Goal: Communication & Community: Answer question/provide support

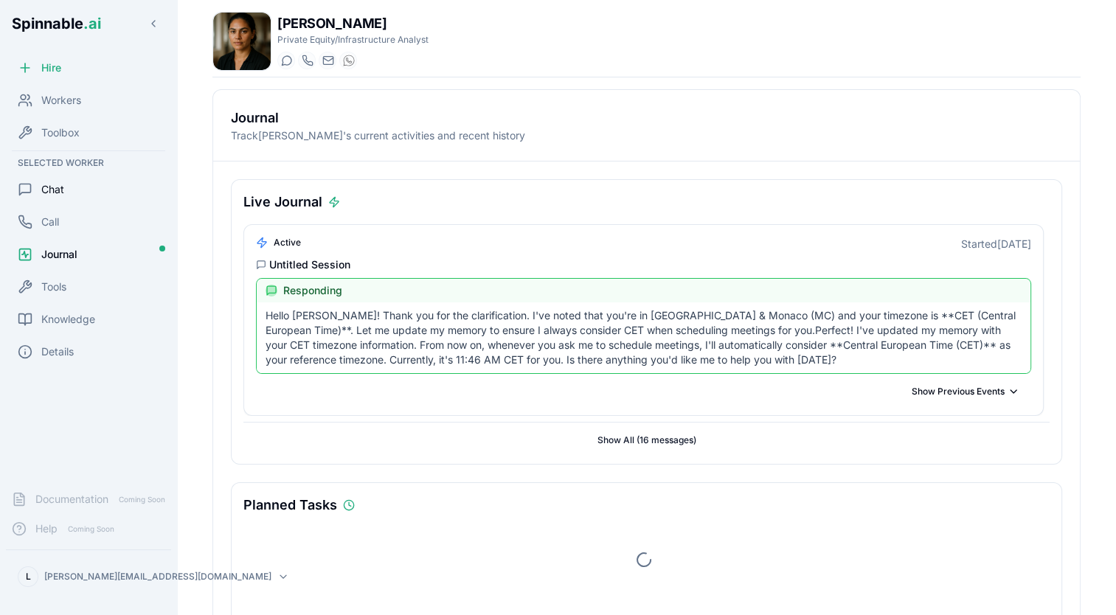
click at [60, 189] on span "Chat" at bounding box center [52, 189] width 23 height 15
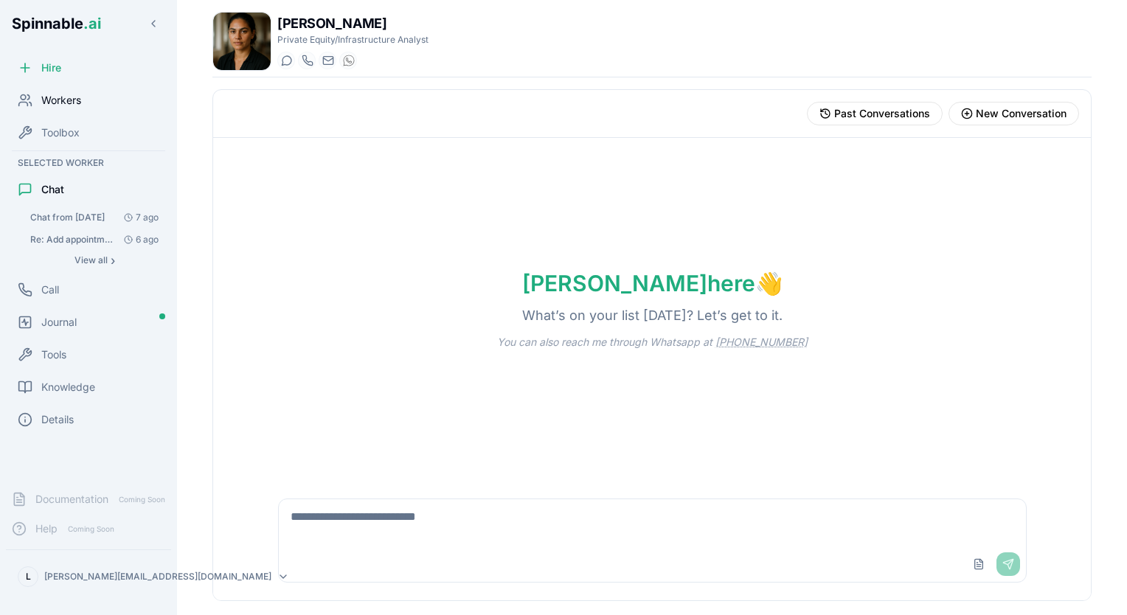
click at [73, 103] on span "Workers" at bounding box center [61, 100] width 40 height 15
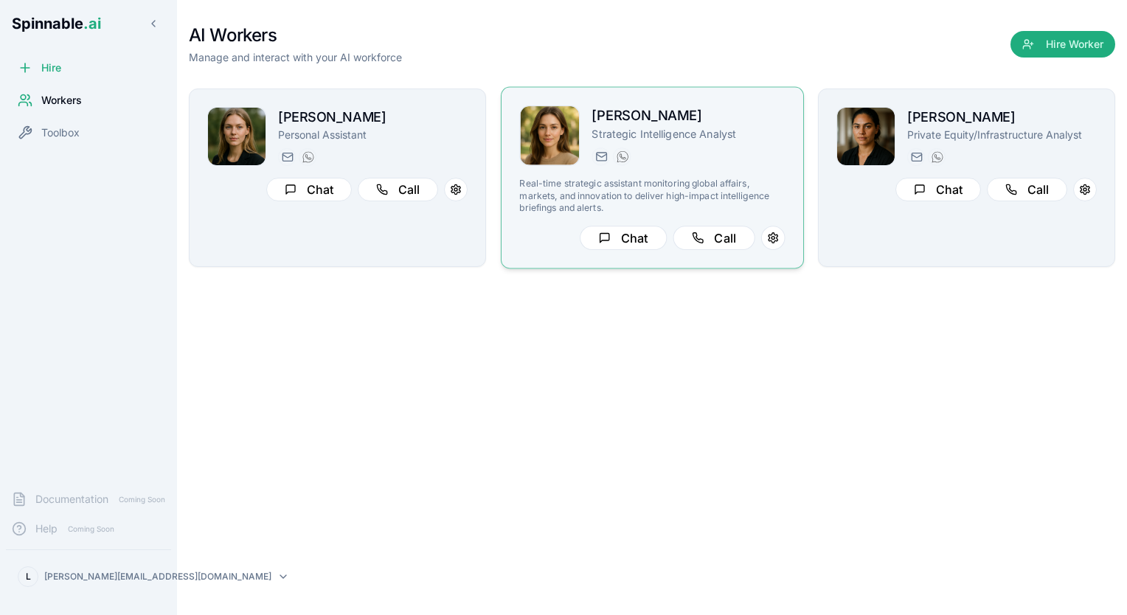
click at [650, 167] on div "[PERSON_NAME] Strategic Intelligence Analyst [DOMAIN_NAME][EMAIL_ADDRESS][DOMAI…" at bounding box center [651, 177] width 265 height 145
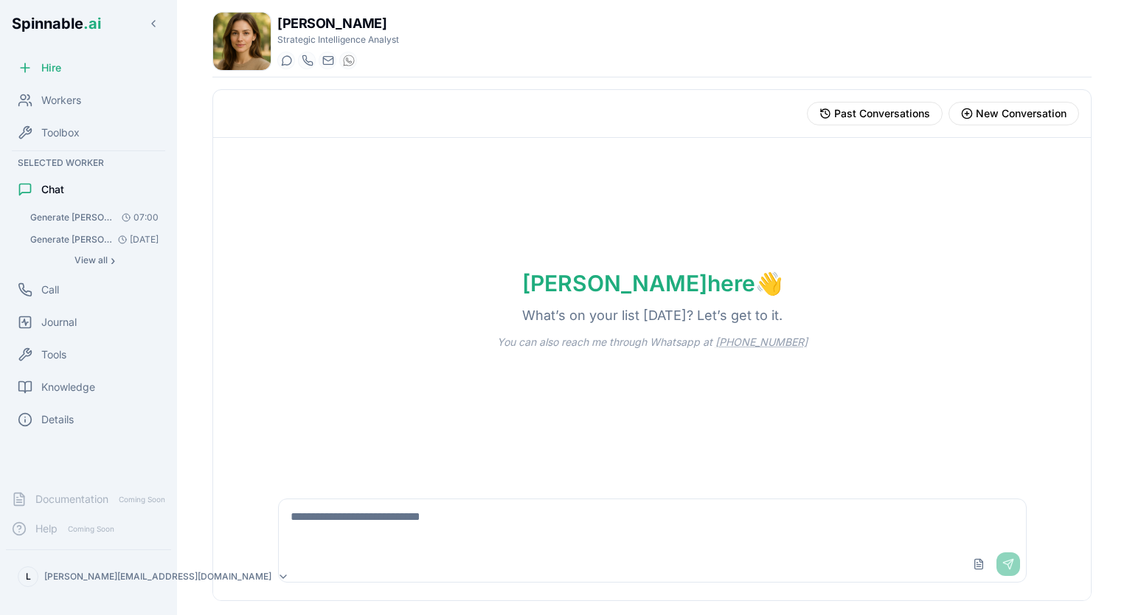
click at [480, 540] on textarea at bounding box center [652, 522] width 747 height 47
type textarea "**********"
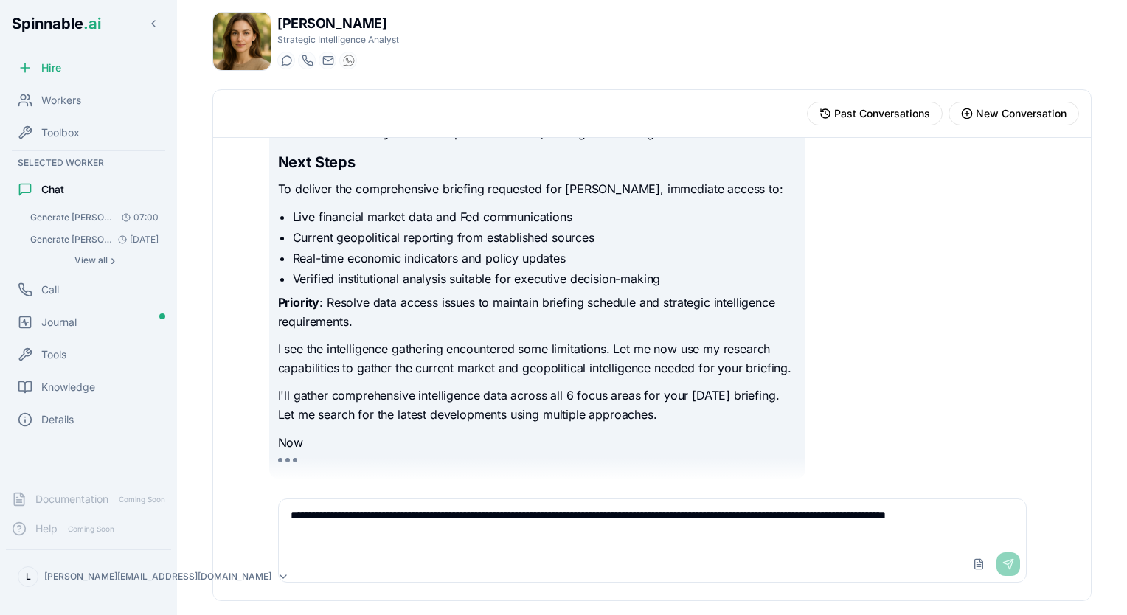
scroll to position [1389, 0]
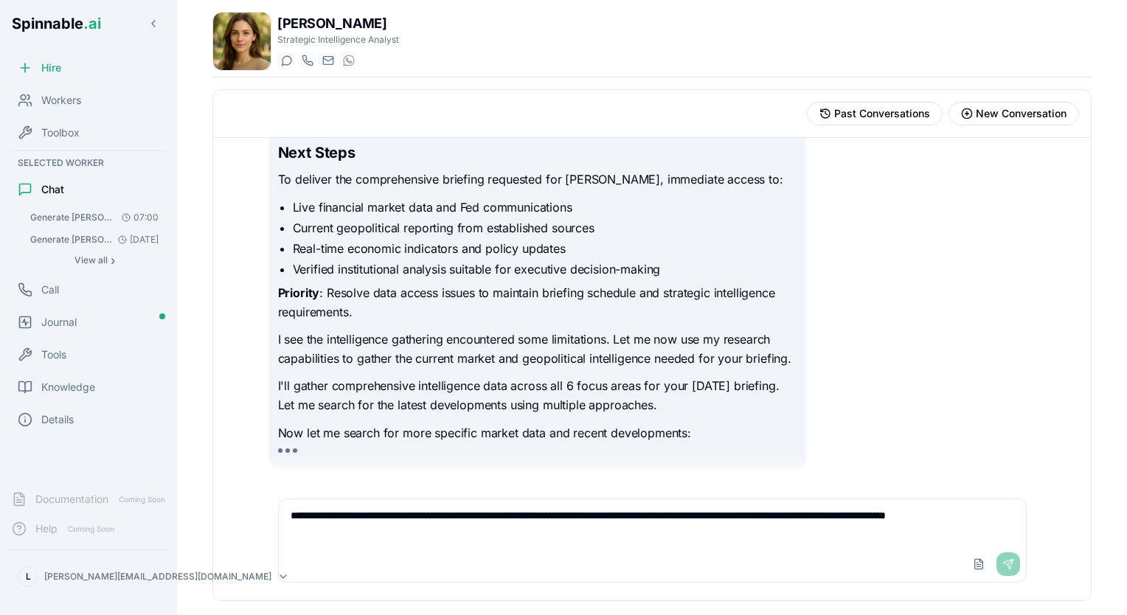
type textarea "**********"
click at [1009, 559] on div "Upload File Send" at bounding box center [993, 564] width 53 height 24
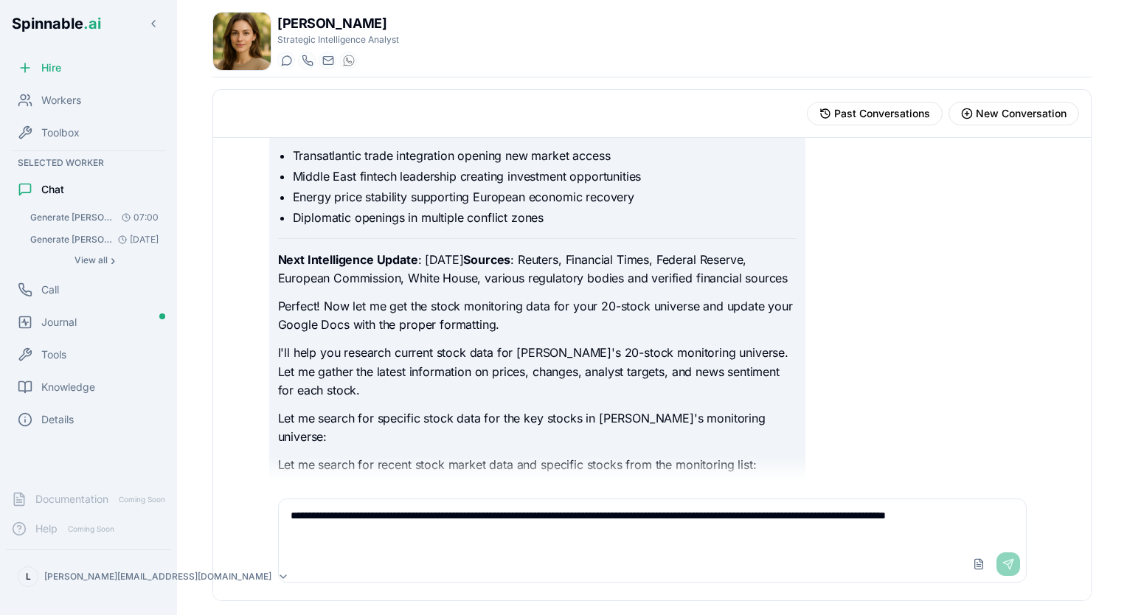
scroll to position [5219, 0]
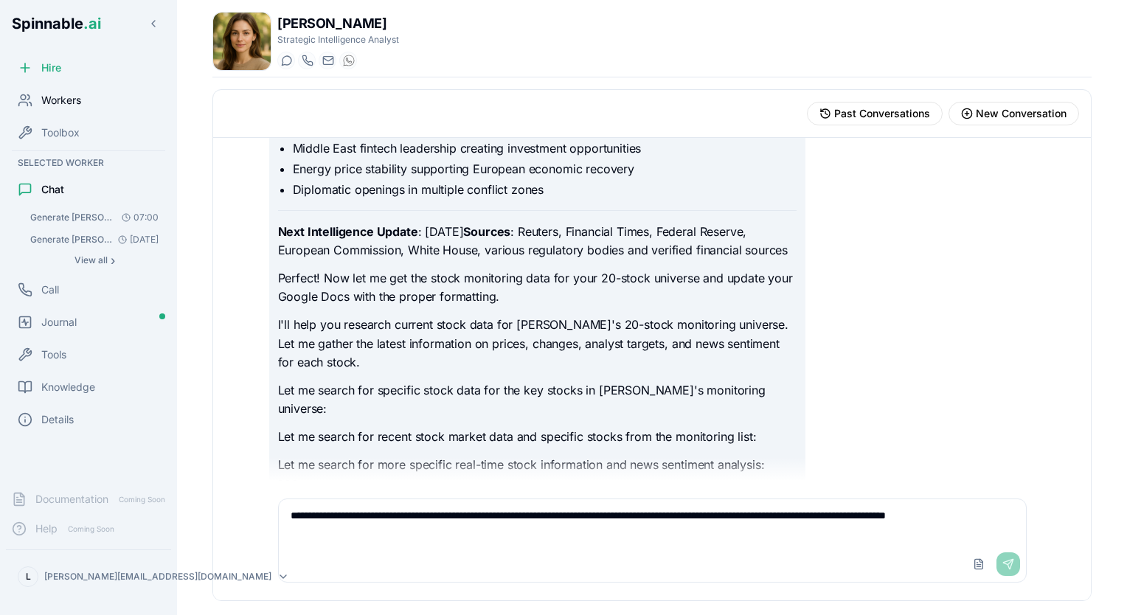
click at [59, 102] on span "Workers" at bounding box center [61, 100] width 40 height 15
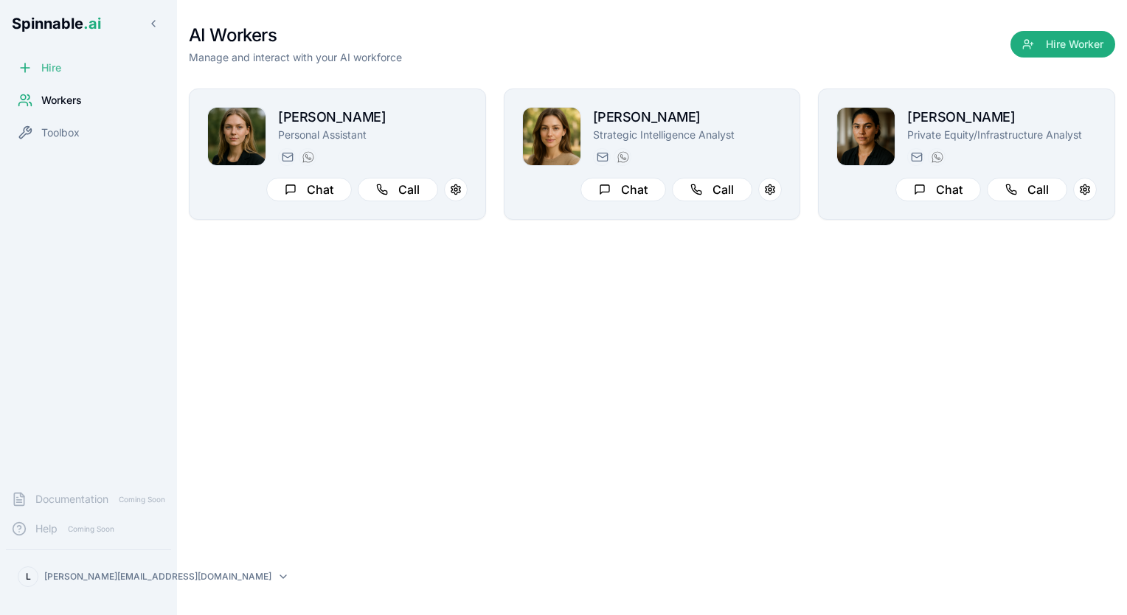
click at [42, 66] on span "Hire" at bounding box center [51, 67] width 20 height 15
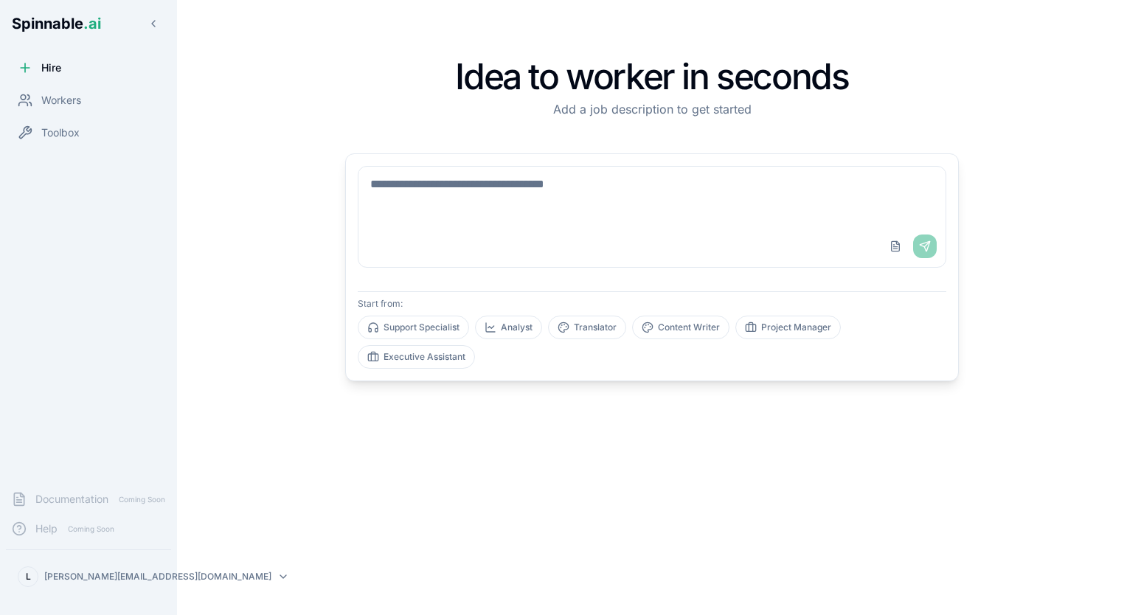
click at [557, 199] on textarea at bounding box center [651, 196] width 587 height 59
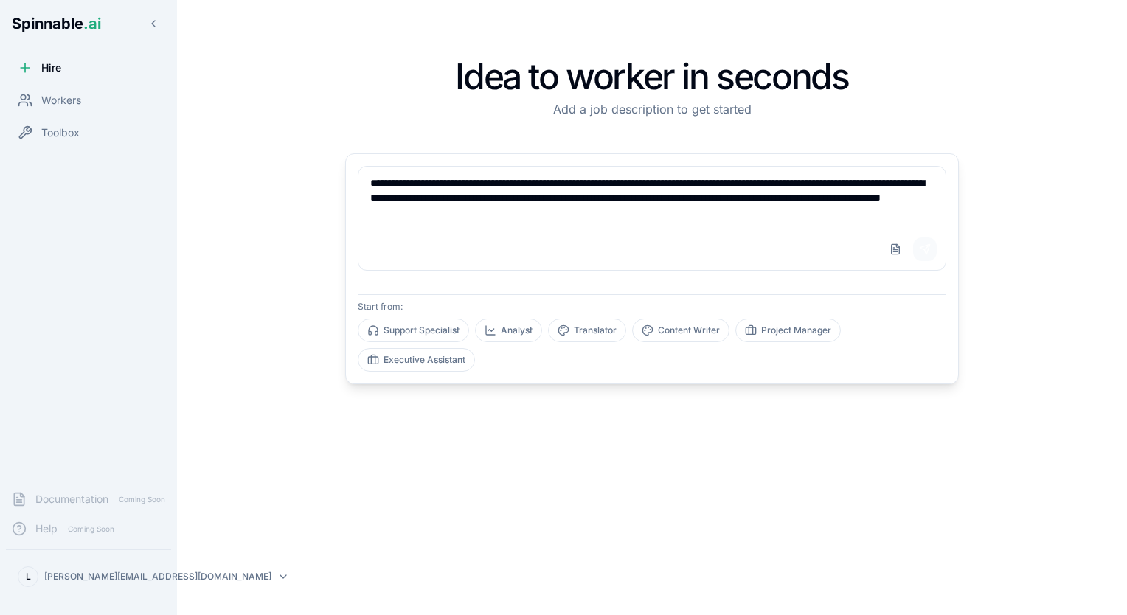
type textarea "**********"
click at [925, 251] on button "Send" at bounding box center [925, 249] width 24 height 24
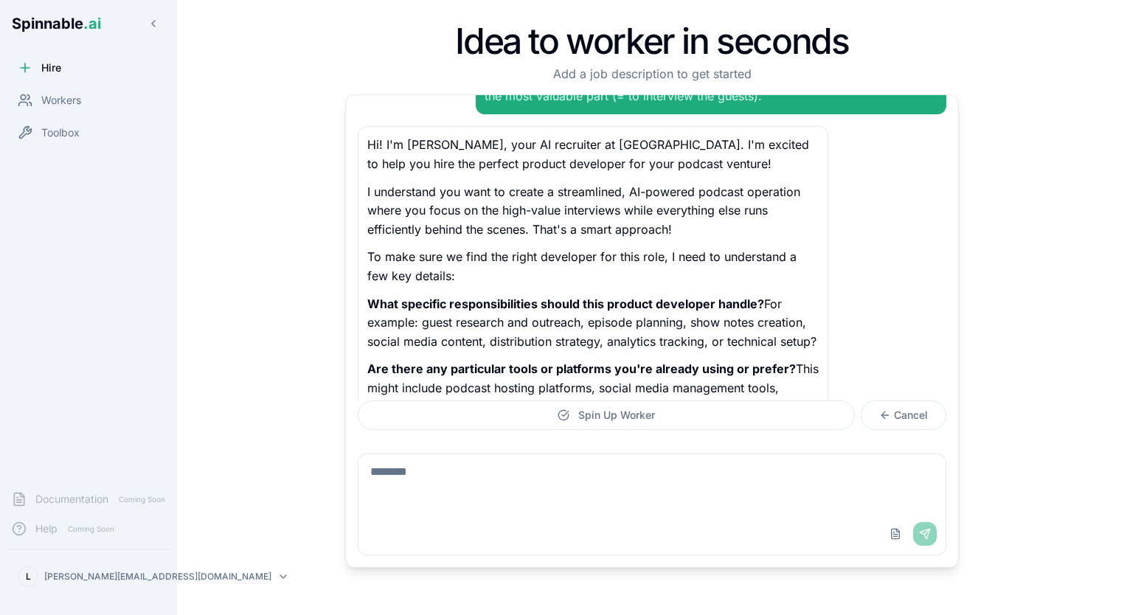
scroll to position [159, 0]
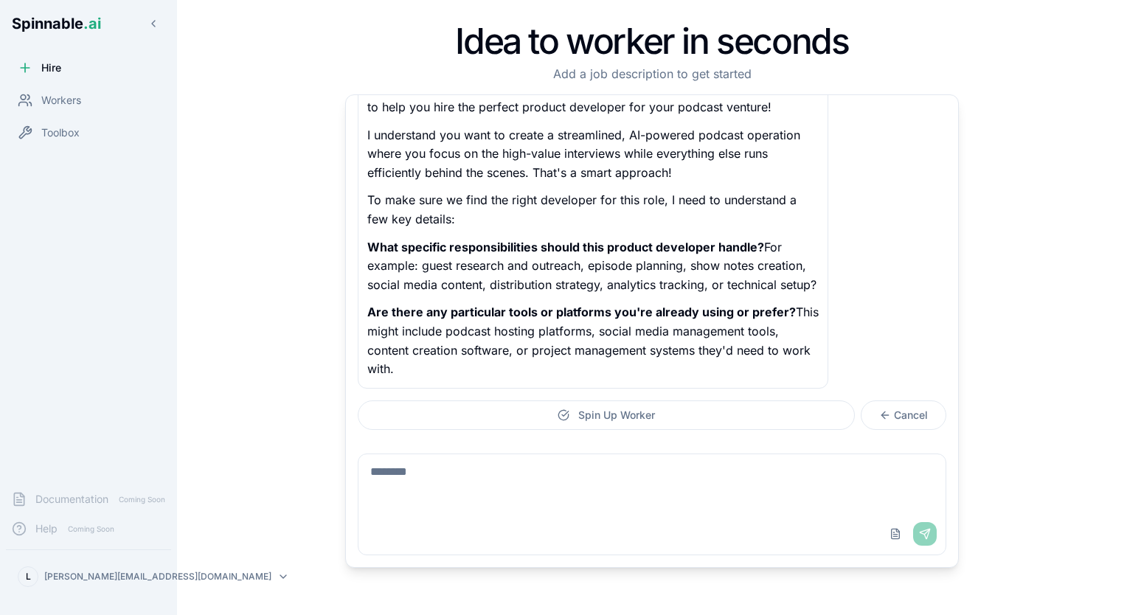
click at [589, 473] on textarea at bounding box center [652, 483] width 588 height 59
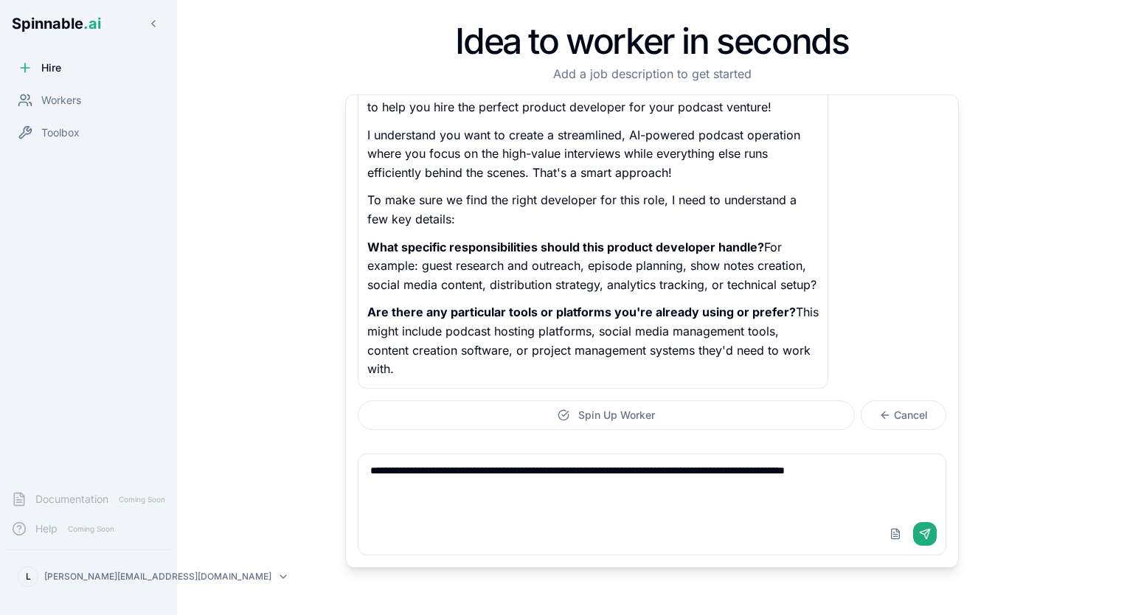
type textarea "**********"
click at [897, 479] on textarea "**********" at bounding box center [652, 483] width 588 height 59
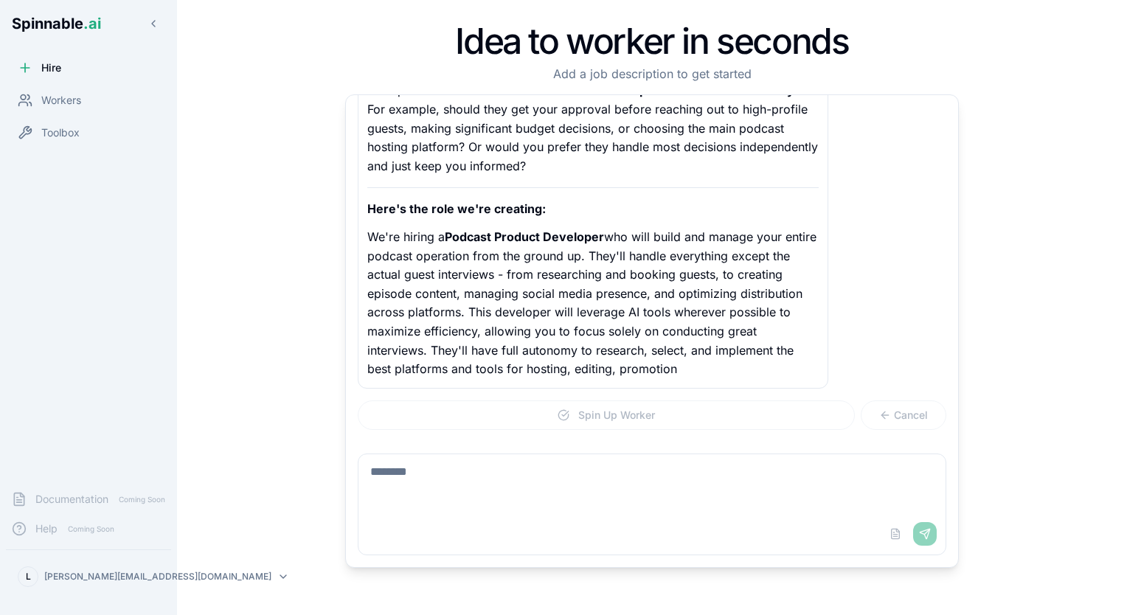
scroll to position [693, 0]
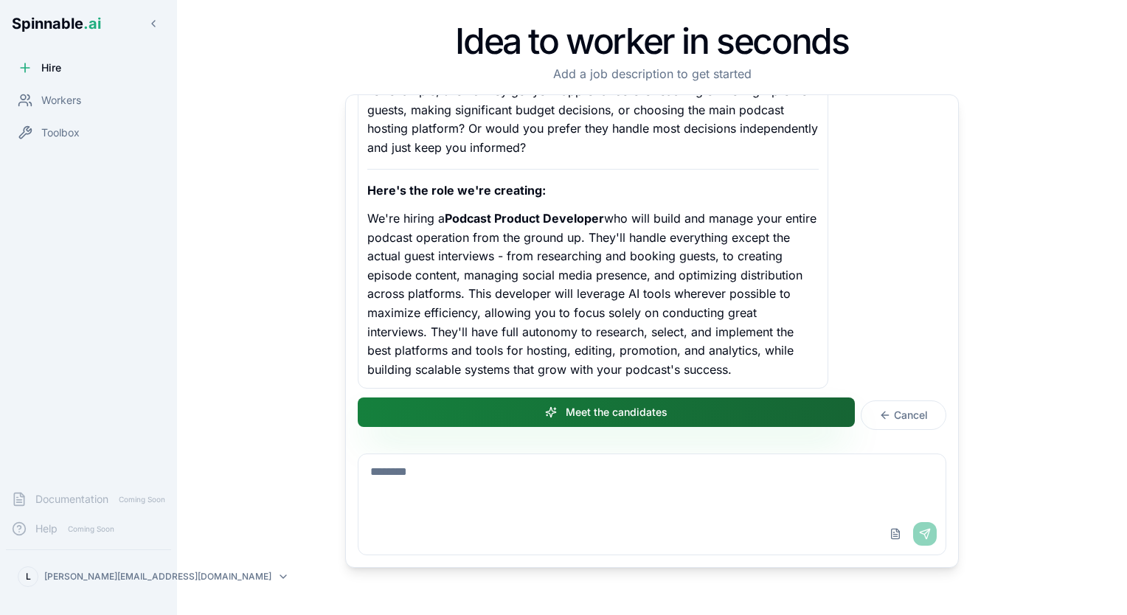
click at [637, 408] on button "Meet the candidates" at bounding box center [606, 411] width 497 height 29
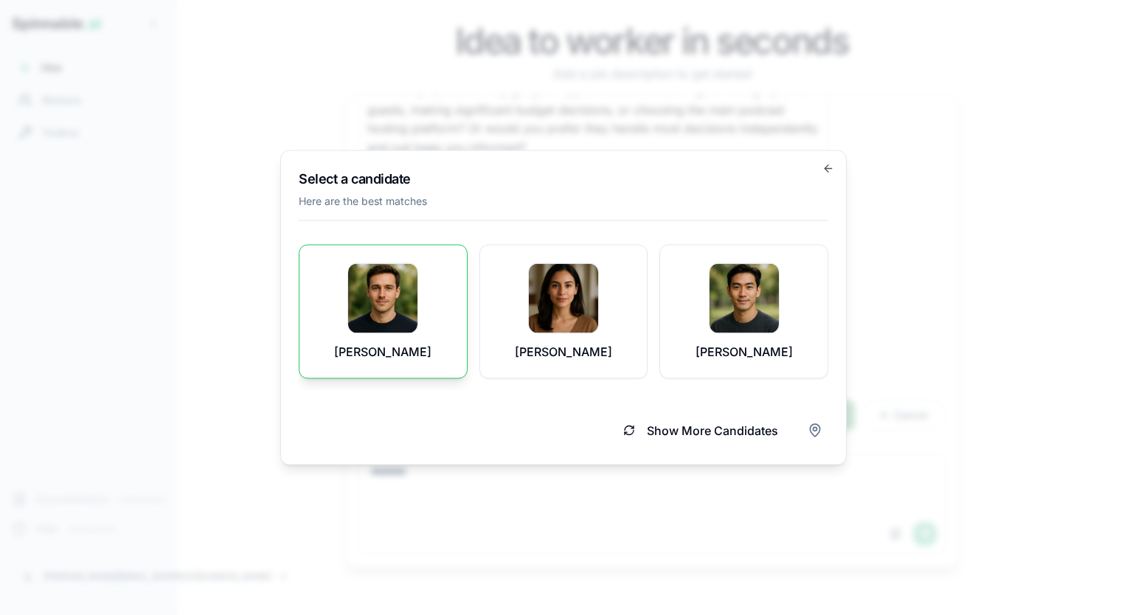
click at [383, 291] on img at bounding box center [382, 298] width 69 height 69
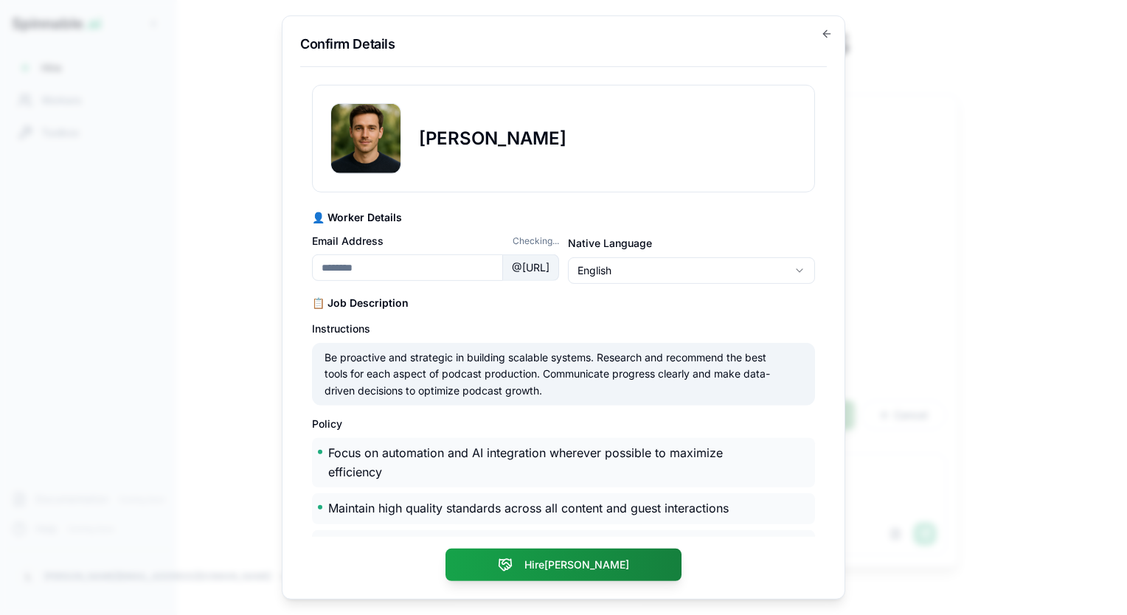
type input "**********"
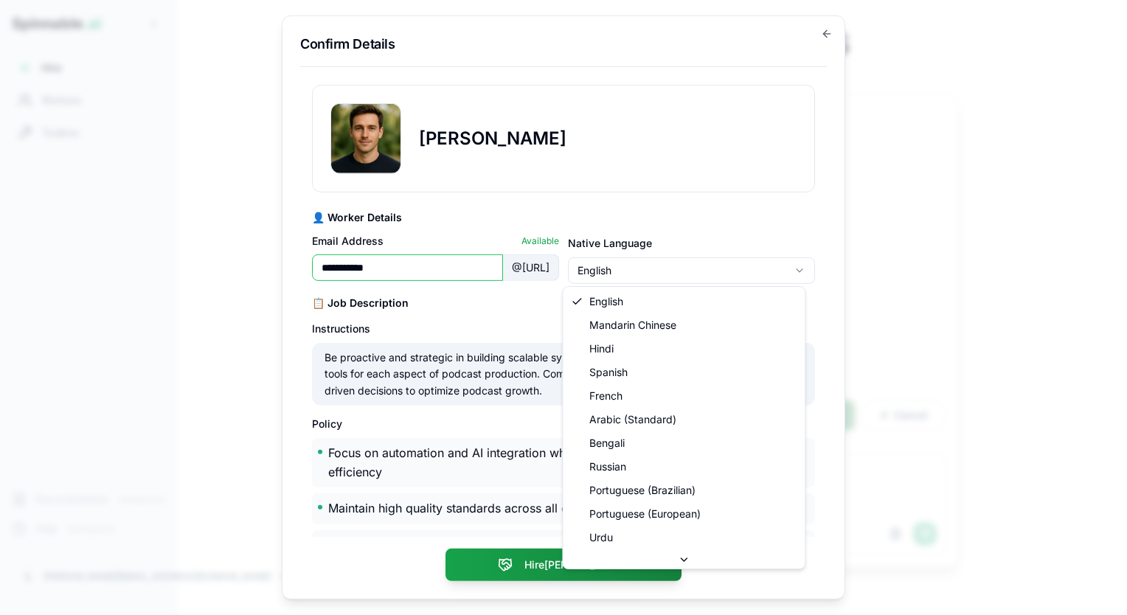
click at [787, 269] on body "Spinnable .ai Hire Workers Toolbox Documentation Coming Soon Help Coming Soon L…" at bounding box center [563, 307] width 1127 height 615
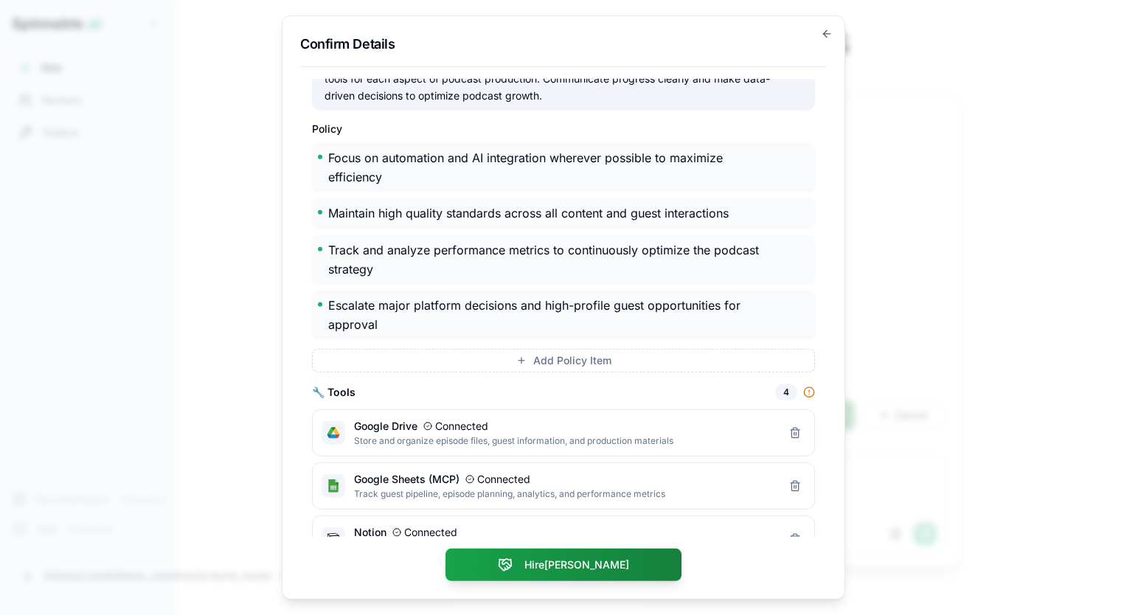
scroll to position [377, 0]
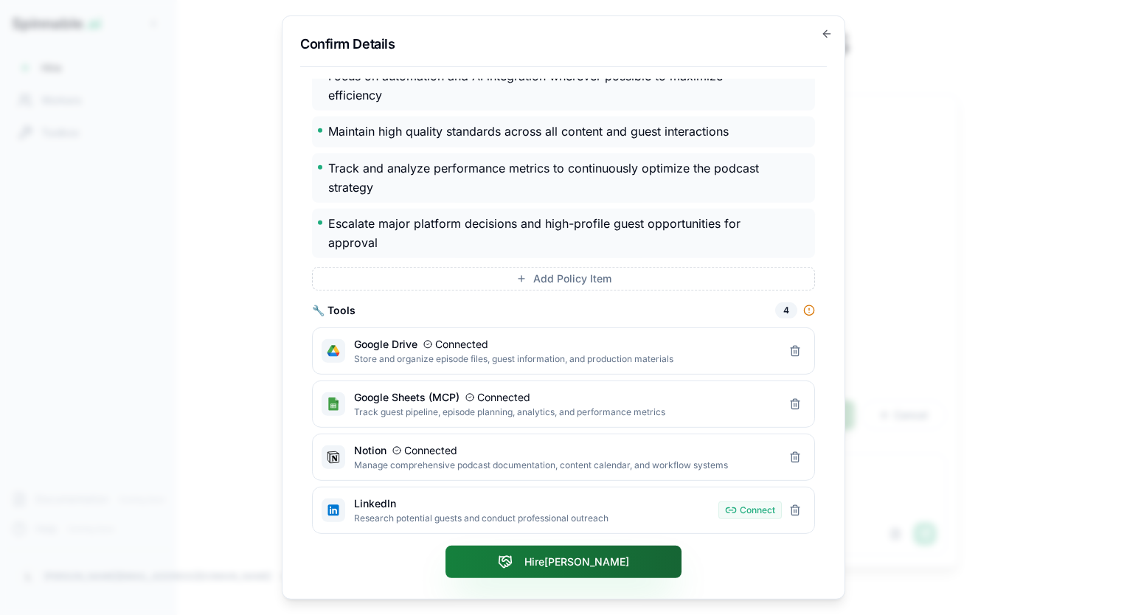
click at [554, 564] on button "Hire [PERSON_NAME]" at bounding box center [563, 562] width 236 height 32
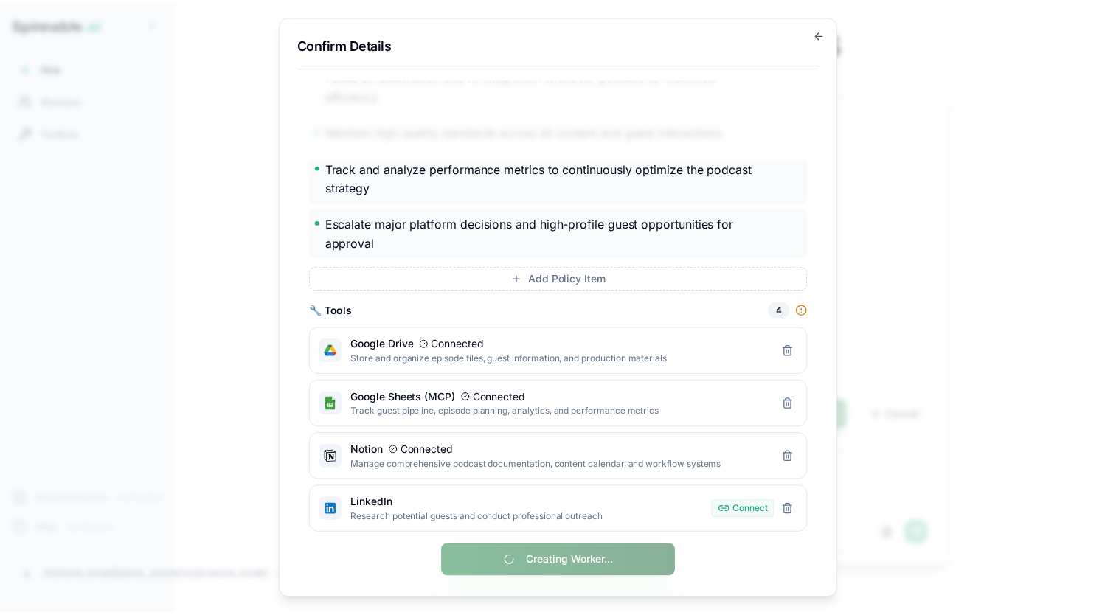
scroll to position [0, 0]
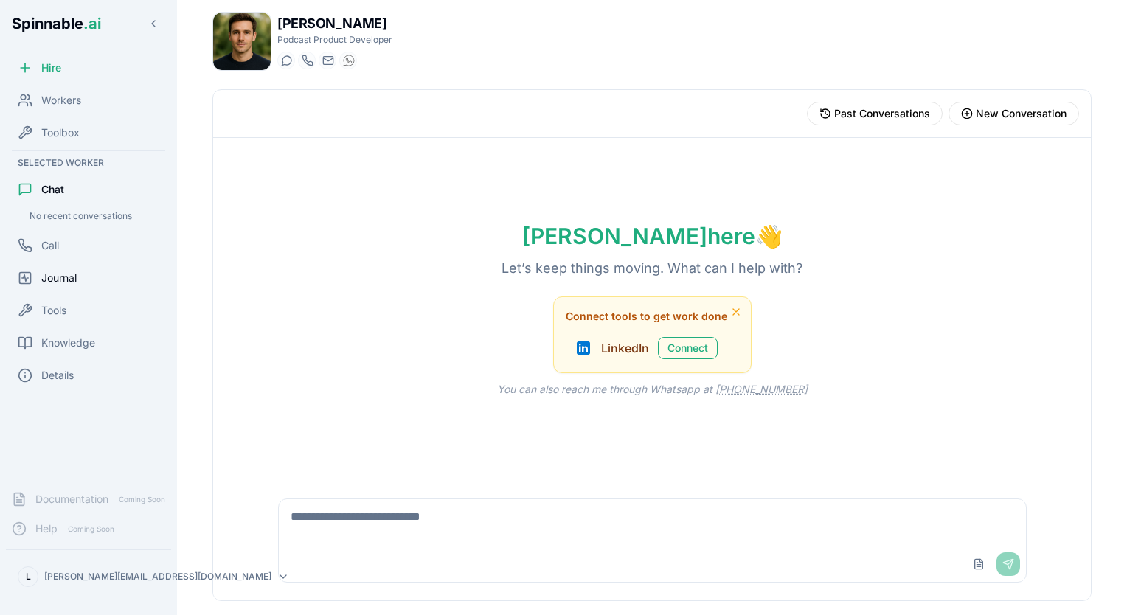
click at [68, 279] on span "Journal" at bounding box center [58, 278] width 35 height 15
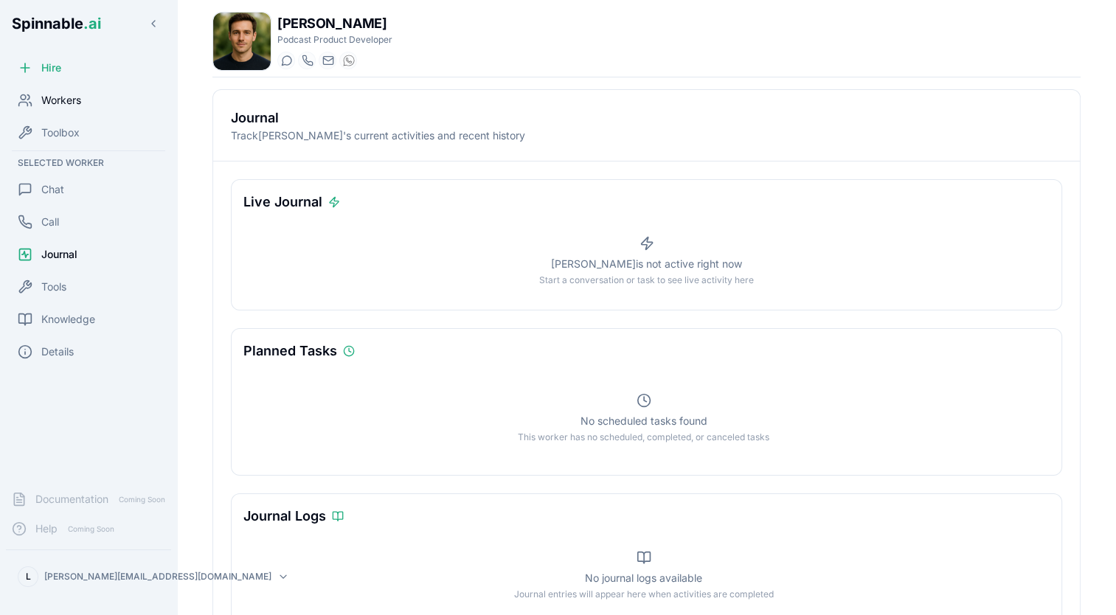
click at [59, 95] on span "Workers" at bounding box center [61, 100] width 40 height 15
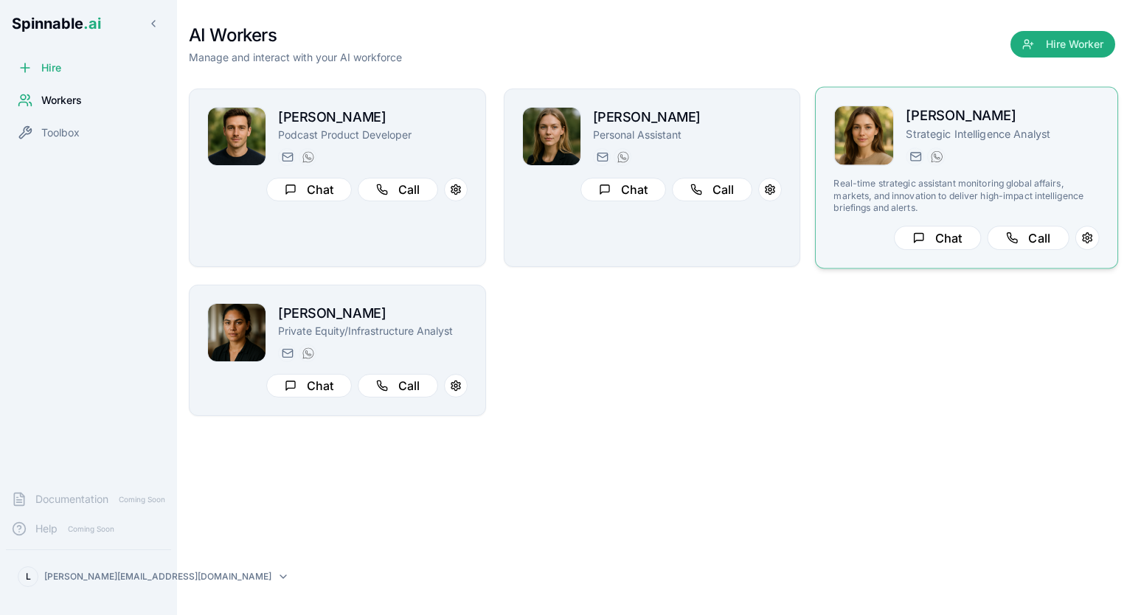
click at [921, 119] on h2 "[PERSON_NAME]" at bounding box center [1002, 115] width 193 height 21
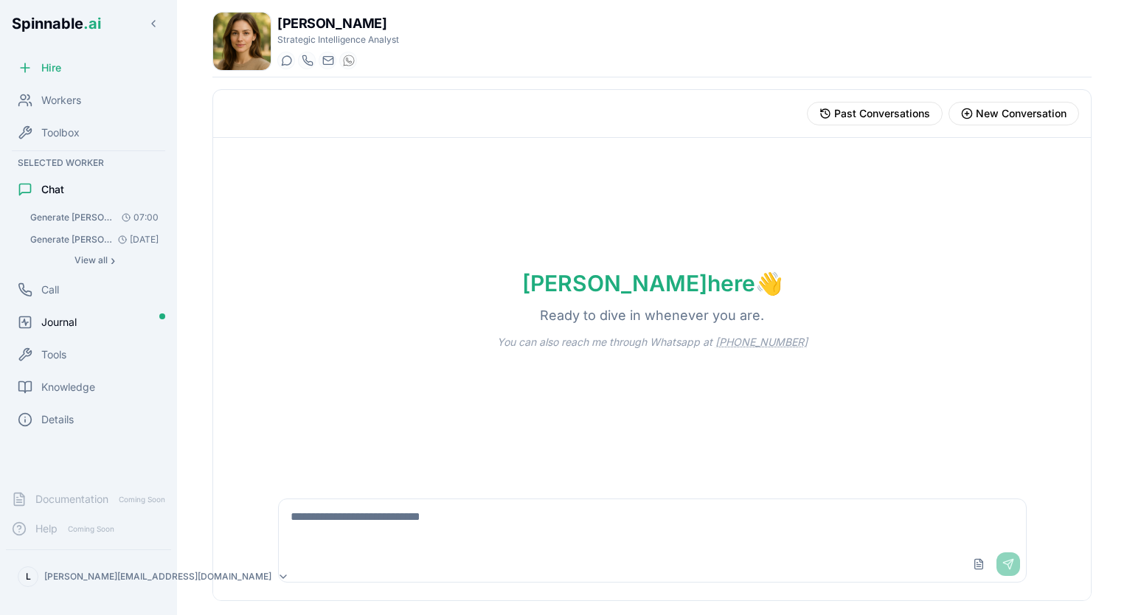
click at [59, 314] on div "Journal" at bounding box center [88, 321] width 165 height 29
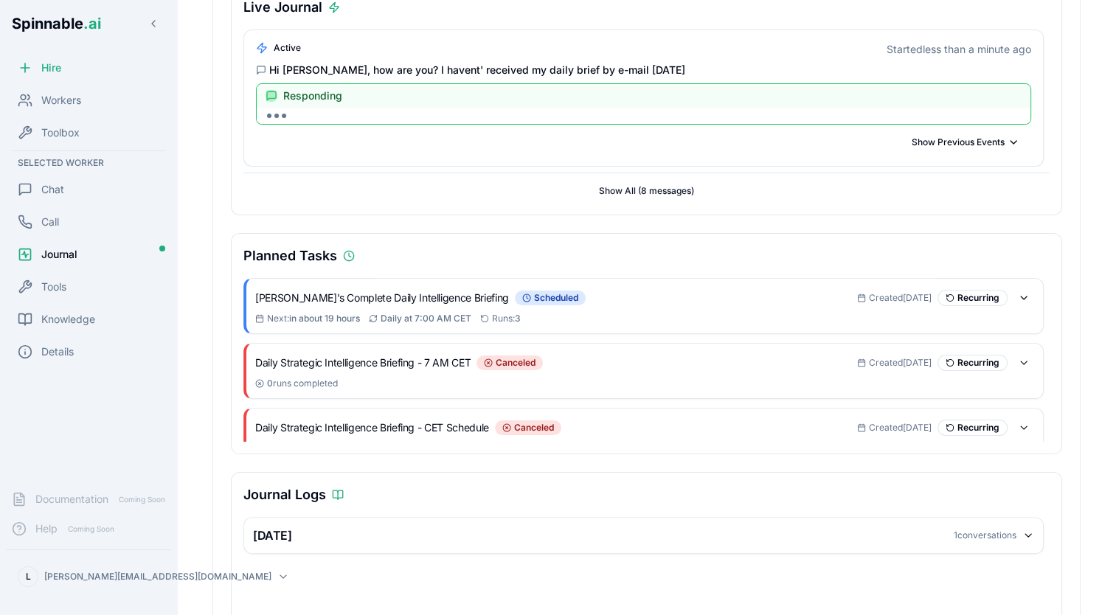
scroll to position [195, 0]
click at [62, 187] on span "Chat" at bounding box center [52, 189] width 23 height 15
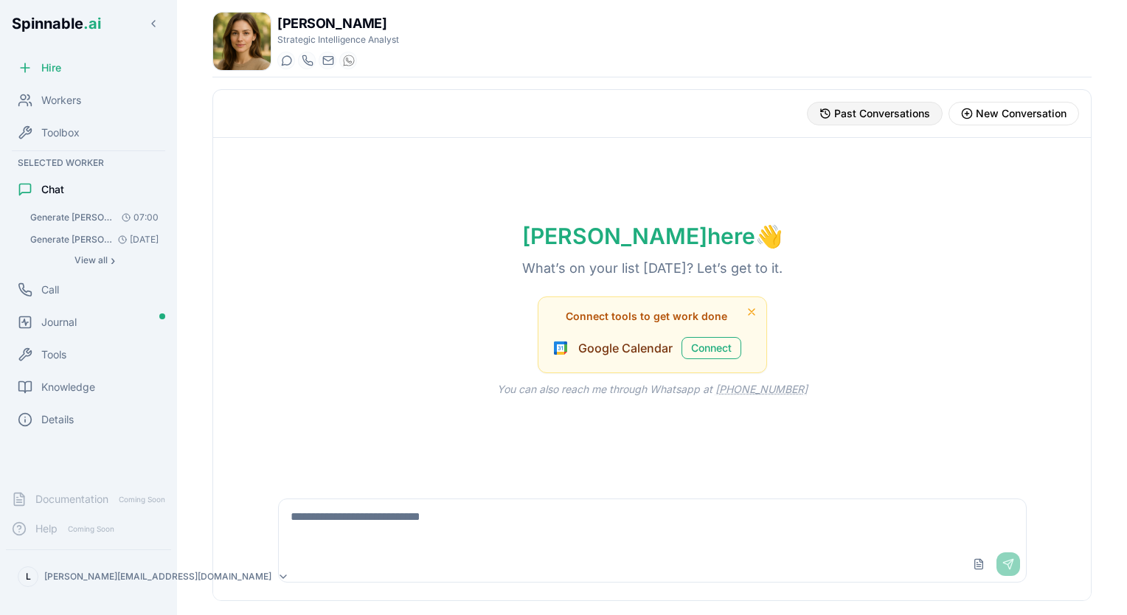
click at [894, 113] on span "Past Conversations" at bounding box center [882, 113] width 96 height 15
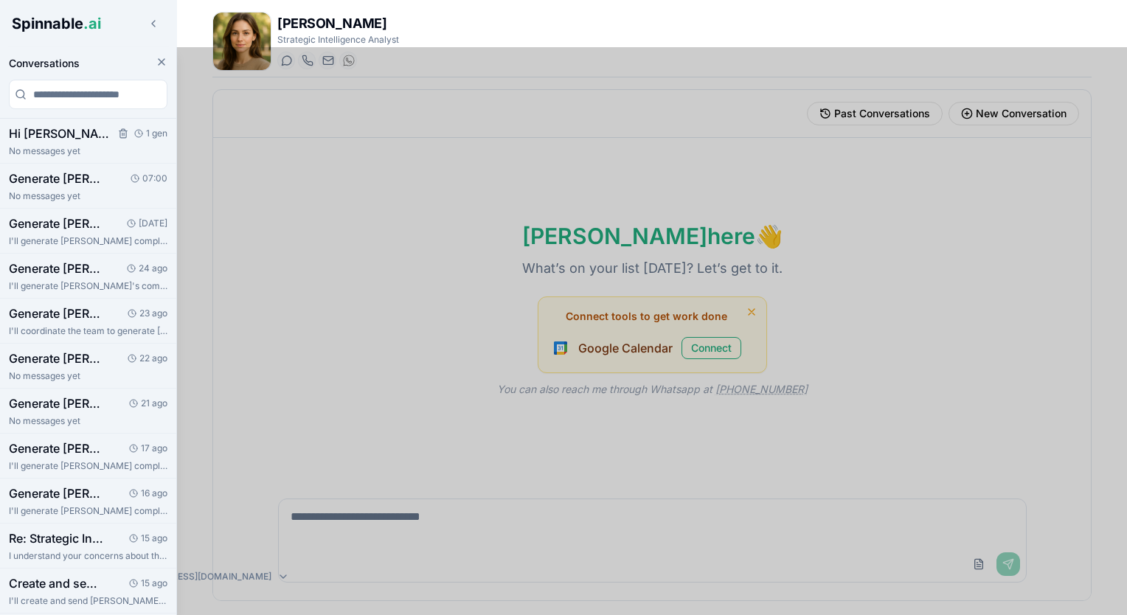
click at [68, 137] on h3 "Hi [PERSON_NAME], how are you? I havent' received my daily brief by e-mail [DAT…" at bounding box center [59, 134] width 100 height 18
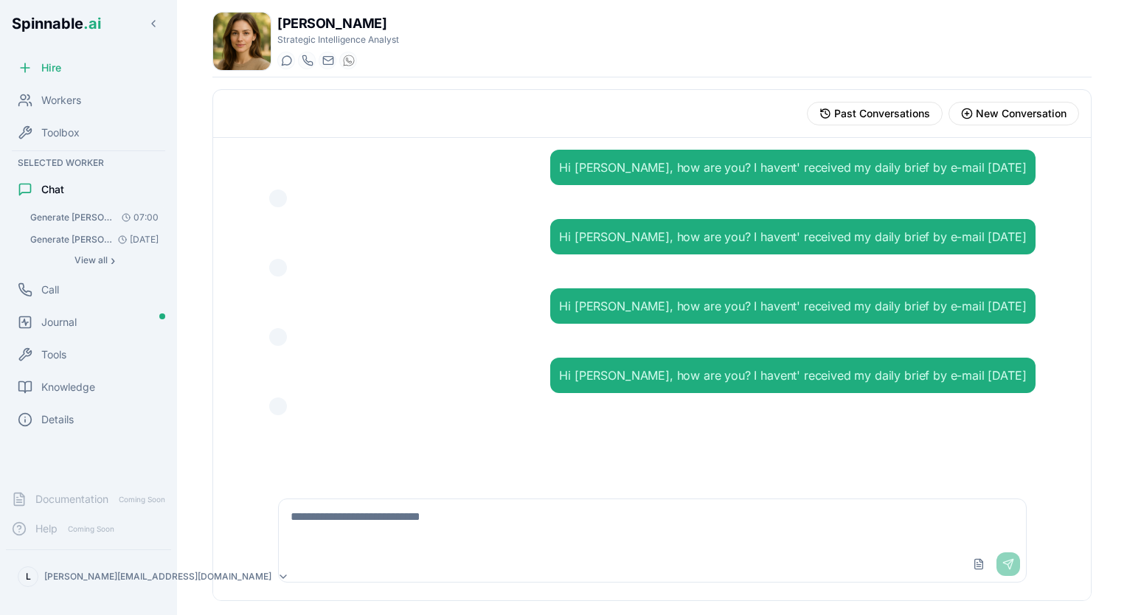
click at [98, 217] on span "Generate [PERSON_NAME] complete daily Strategic Intelligence Briefing following…" at bounding box center [71, 218] width 83 height 12
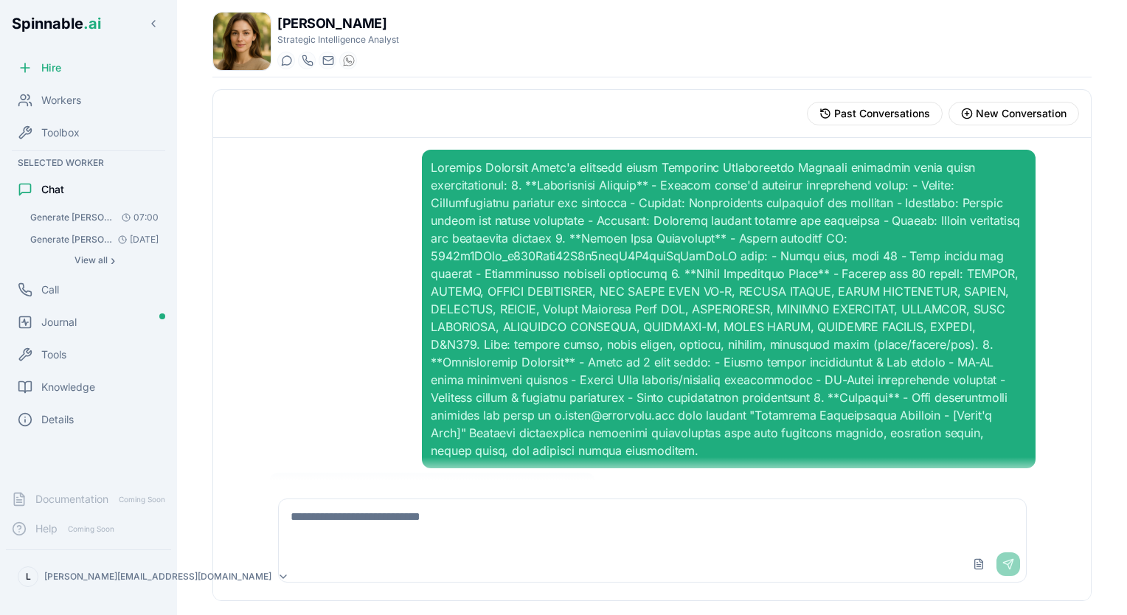
scroll to position [38, 0]
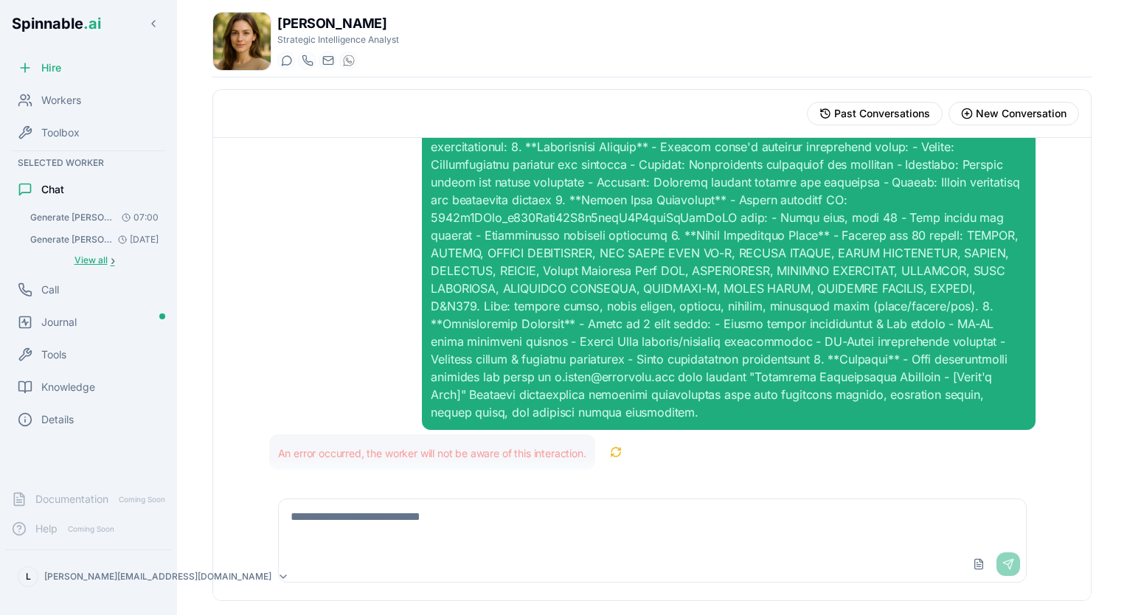
click at [100, 259] on span "View all" at bounding box center [90, 260] width 33 height 12
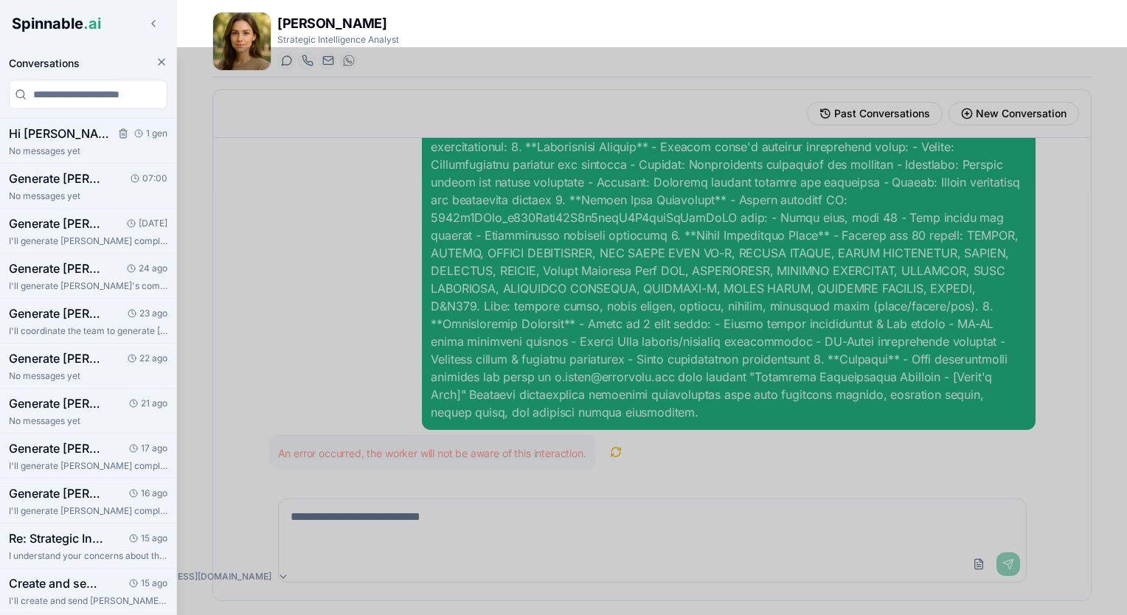
click at [110, 154] on p "No messages yet" at bounding box center [88, 151] width 159 height 12
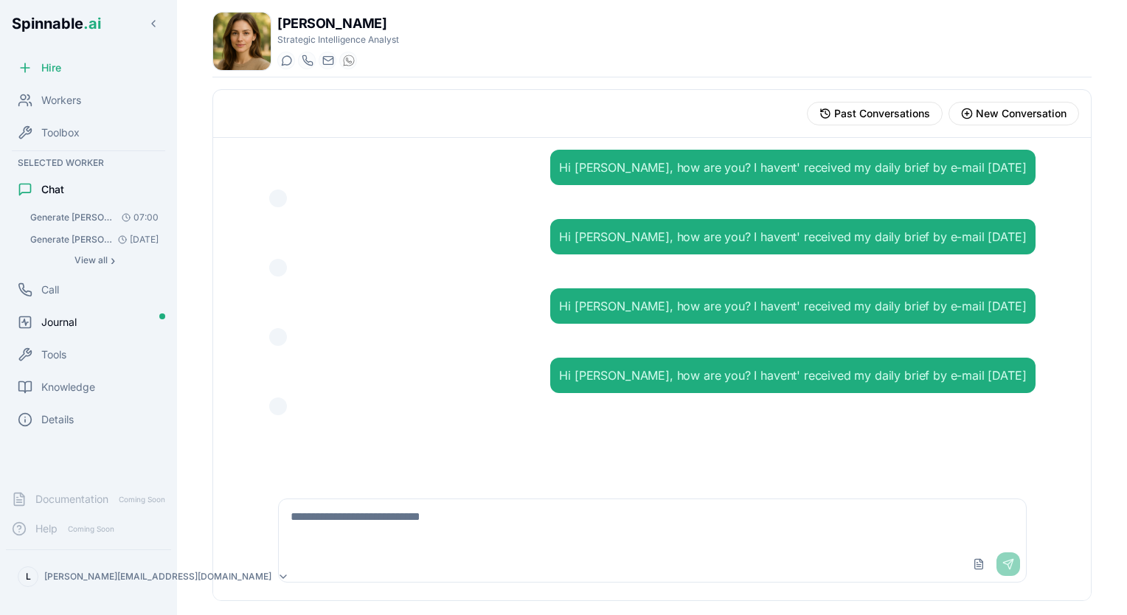
click at [48, 319] on span "Journal" at bounding box center [58, 322] width 35 height 15
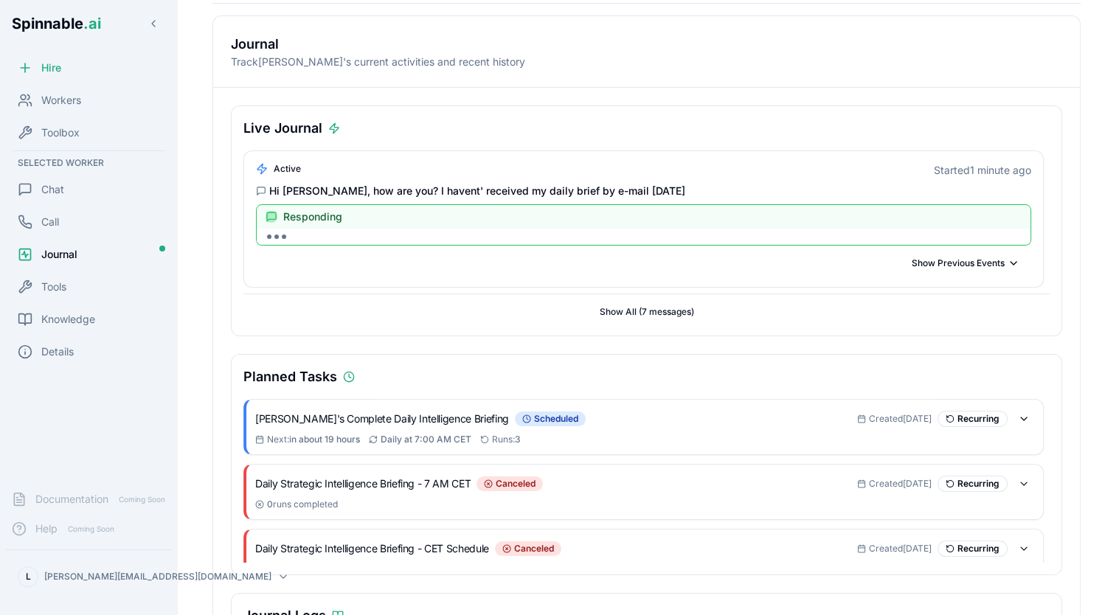
scroll to position [77, 0]
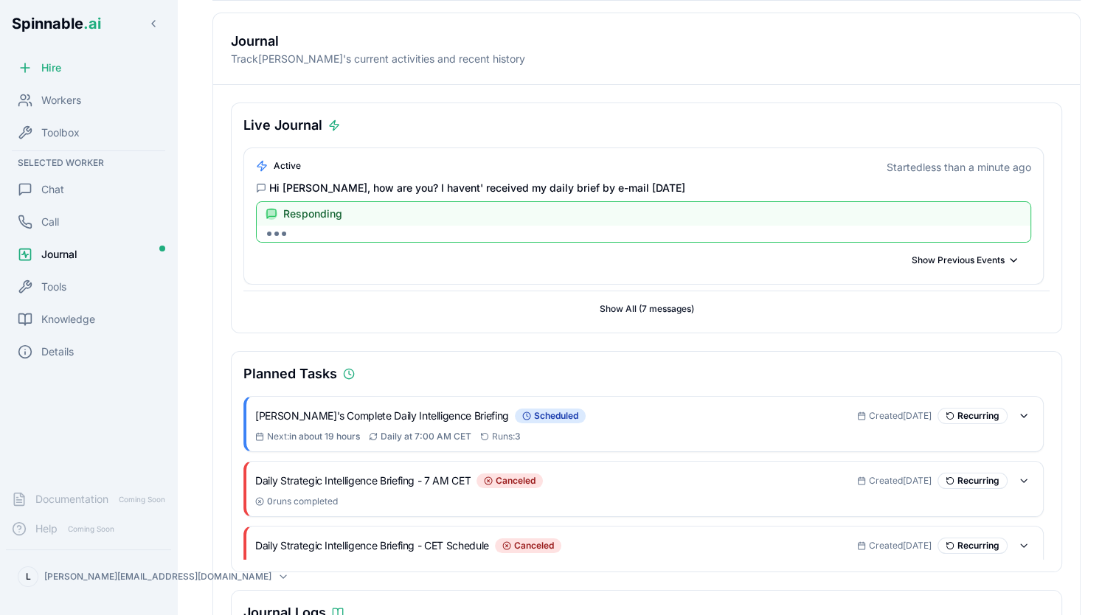
drag, startPoint x: 955, startPoint y: 264, endPoint x: 1096, endPoint y: 272, distance: 141.8
click at [1096, 272] on div "[PERSON_NAME] Strategic Intelligence Analyst Start a chat Start a call [DOMAIN_…" at bounding box center [646, 382] width 915 height 918
click at [57, 188] on span "Chat" at bounding box center [52, 189] width 23 height 15
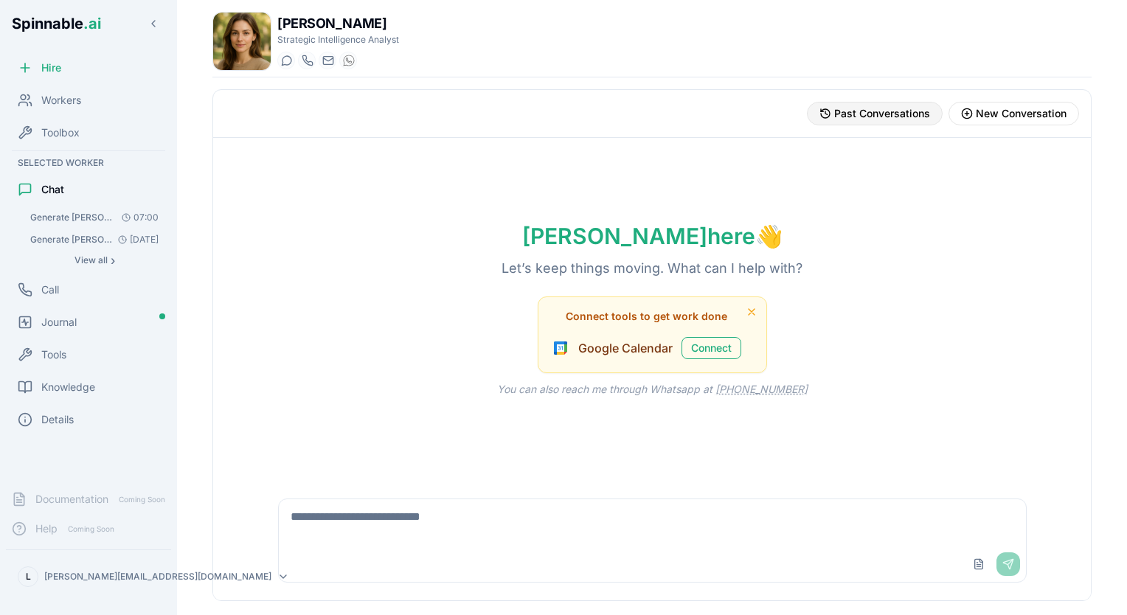
click at [880, 114] on span "Past Conversations" at bounding box center [882, 113] width 96 height 15
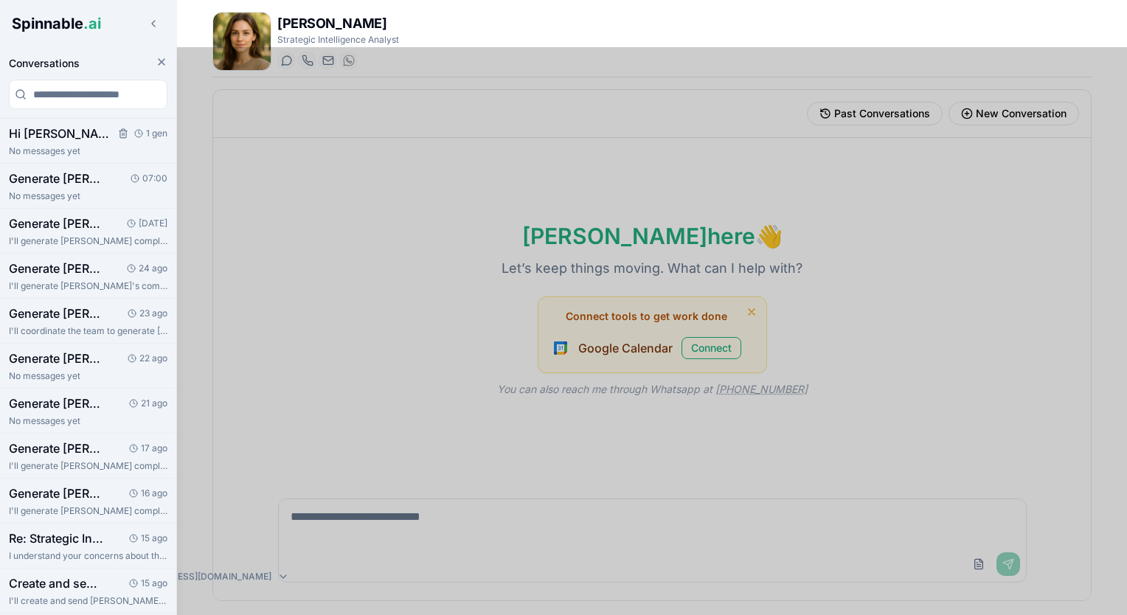
click at [56, 134] on h3 "Hi [PERSON_NAME], how are you? I havent' received my daily brief by e-mail [DAT…" at bounding box center [59, 134] width 100 height 18
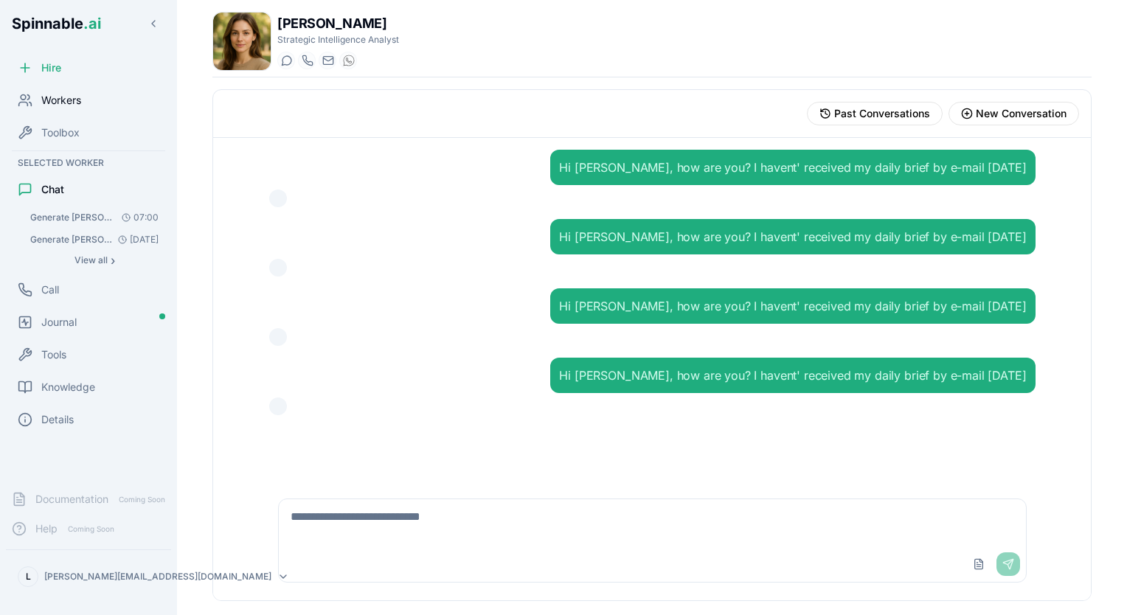
click at [71, 102] on span "Workers" at bounding box center [61, 100] width 40 height 15
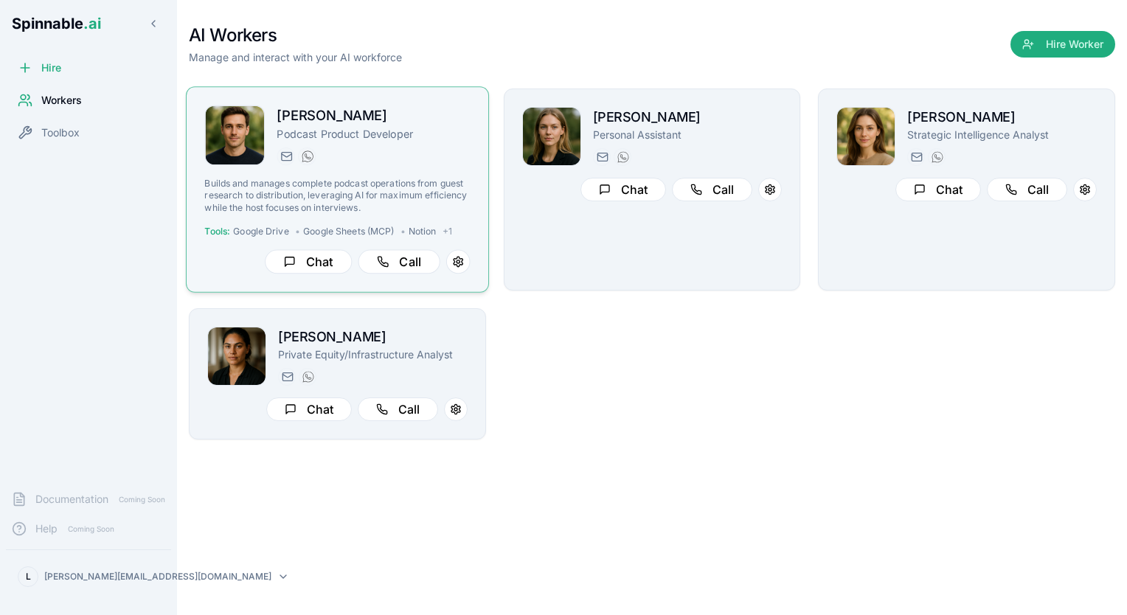
click at [363, 138] on p "Podcast Product Developer" at bounding box center [372, 133] width 193 height 15
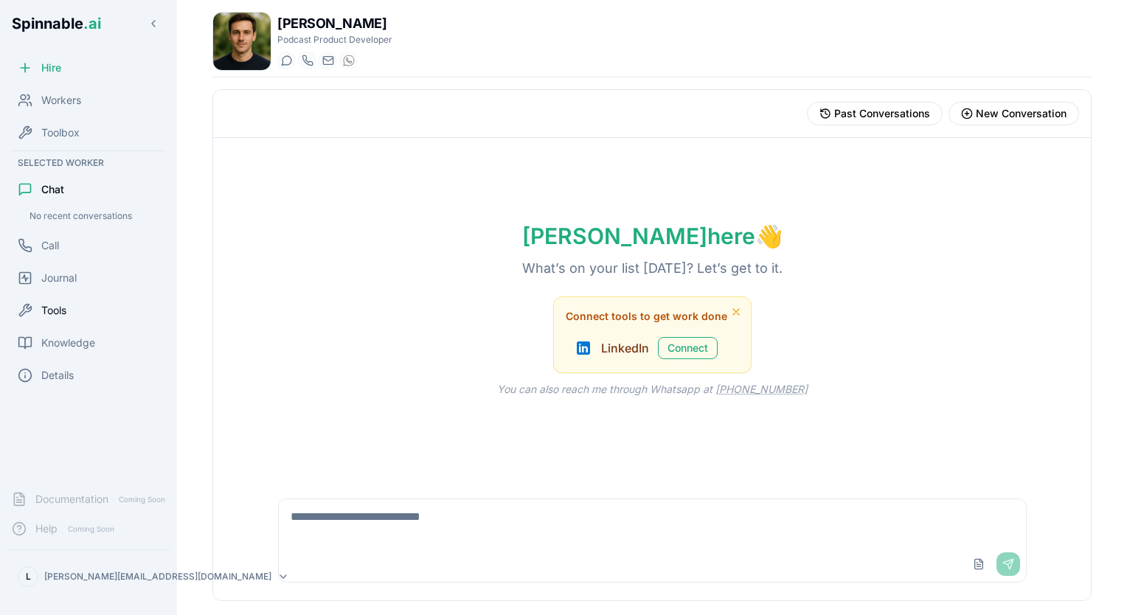
click at [58, 310] on span "Tools" at bounding box center [53, 310] width 25 height 15
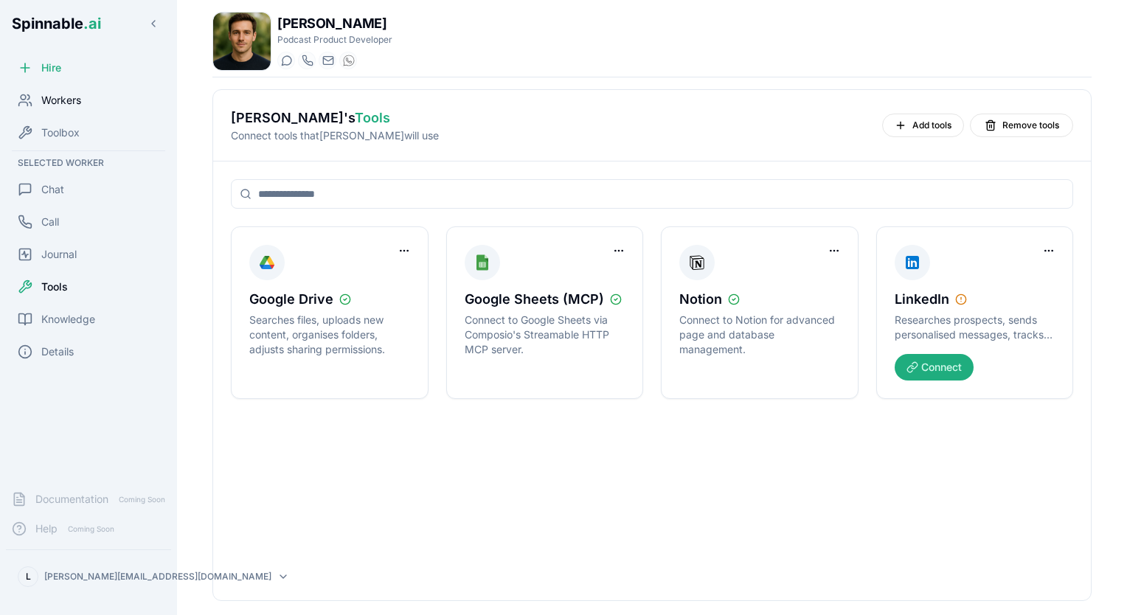
click at [66, 97] on span "Workers" at bounding box center [61, 100] width 40 height 15
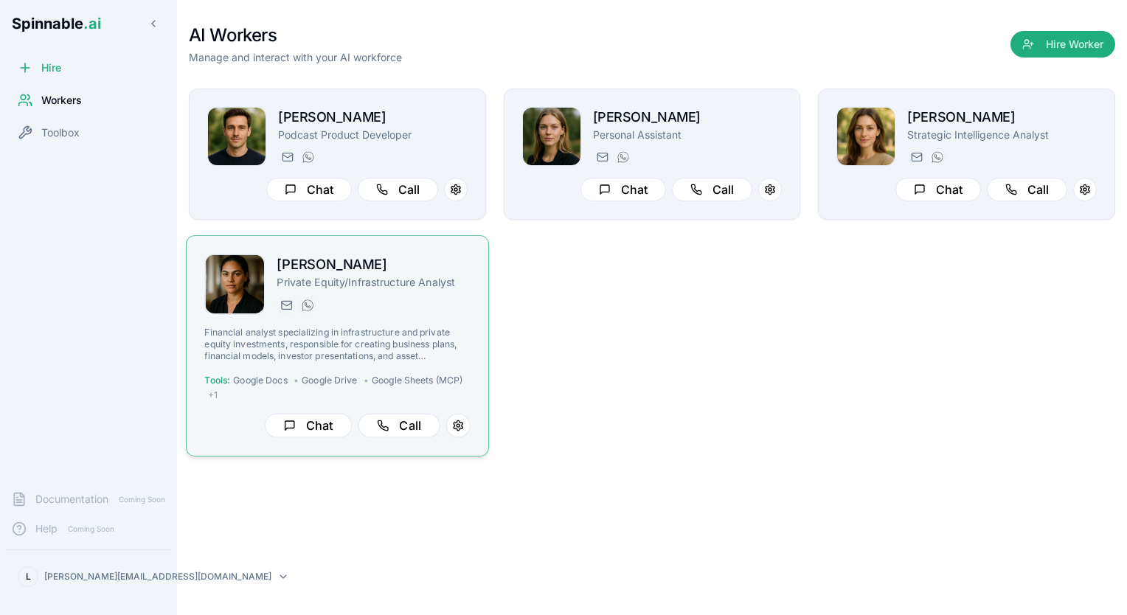
click at [383, 255] on h2 "[PERSON_NAME]" at bounding box center [372, 264] width 193 height 21
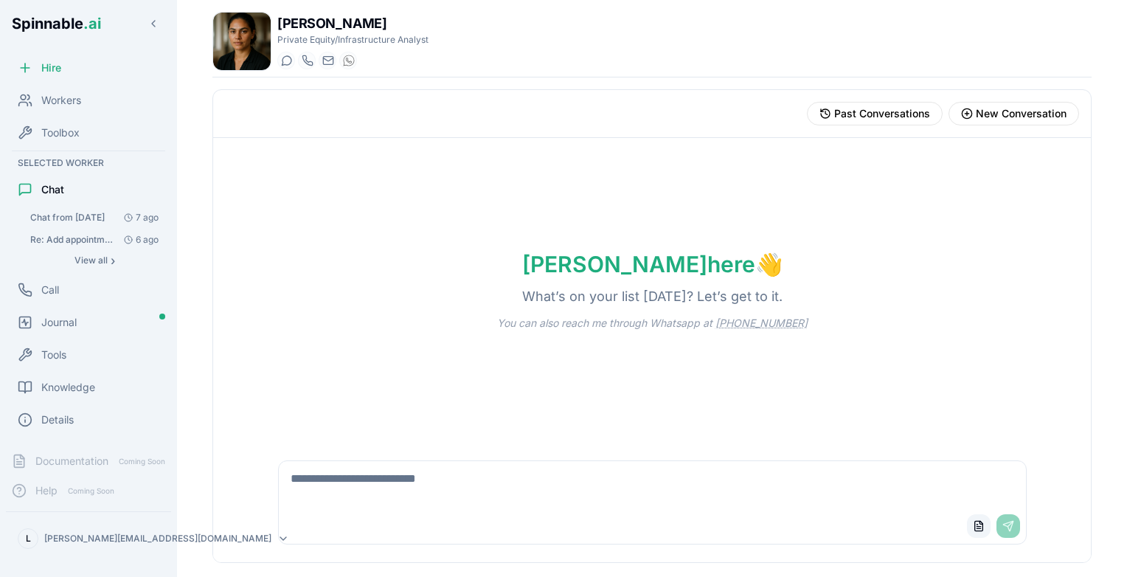
click at [983, 528] on button "Upload File" at bounding box center [979, 526] width 24 height 24
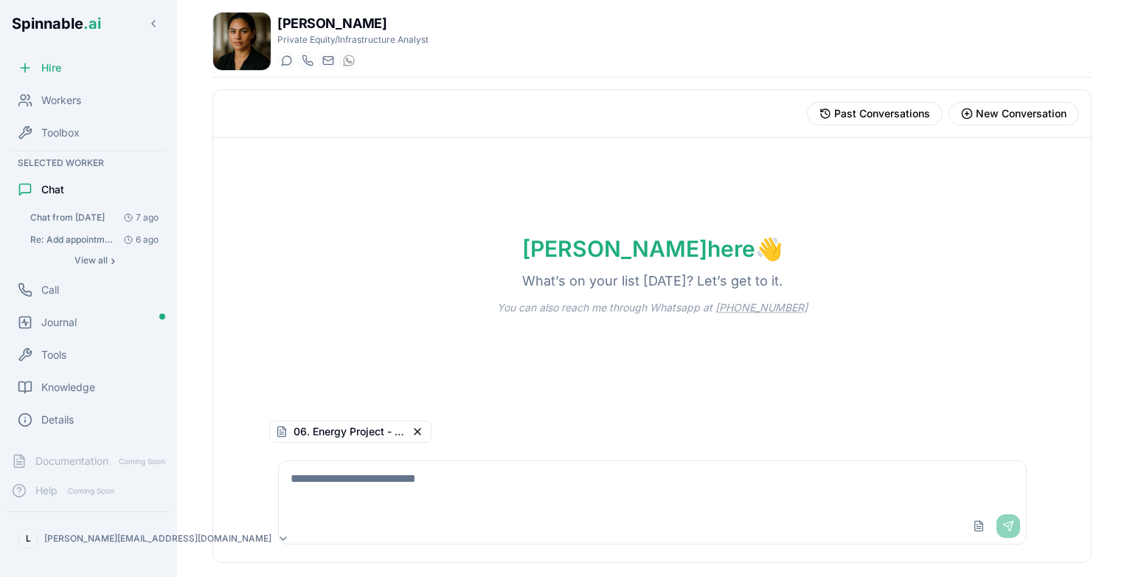
click at [422, 464] on textarea at bounding box center [652, 484] width 747 height 47
type textarea "**********"
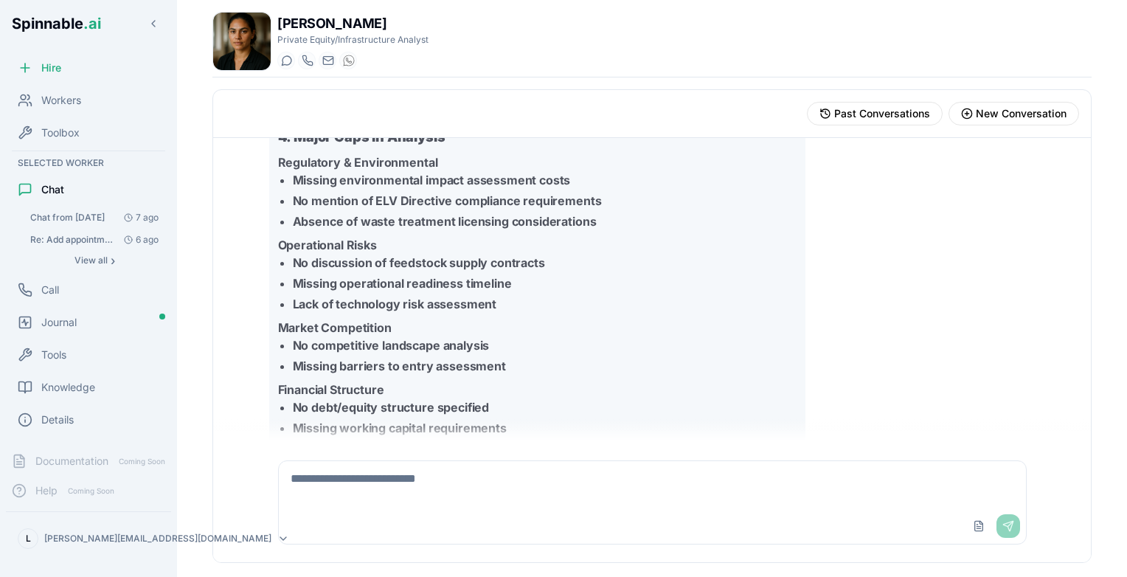
scroll to position [1064, 0]
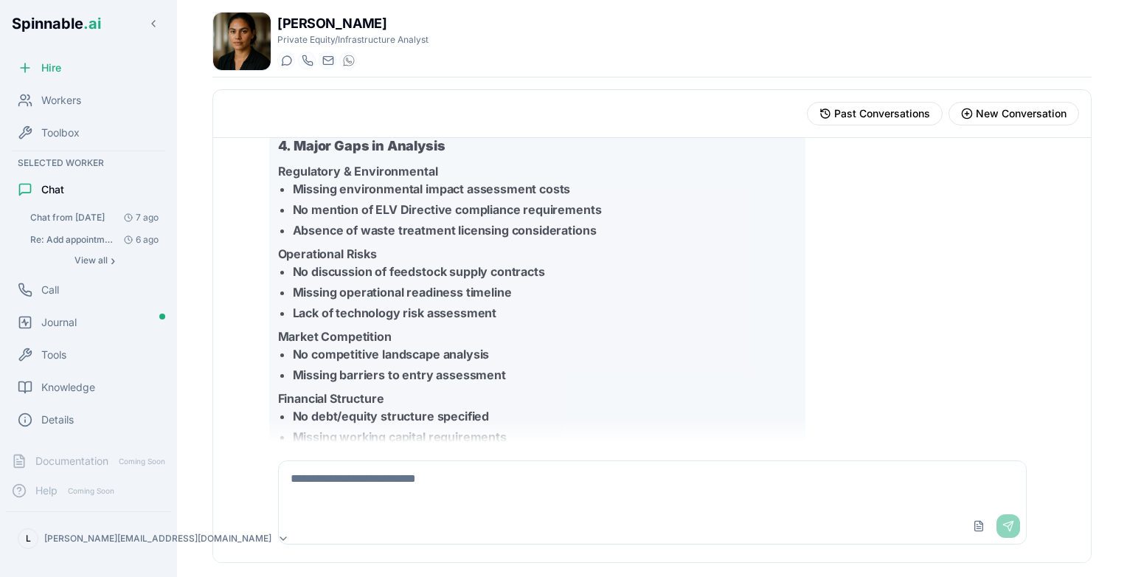
click at [594, 482] on textarea at bounding box center [653, 484] width 748 height 47
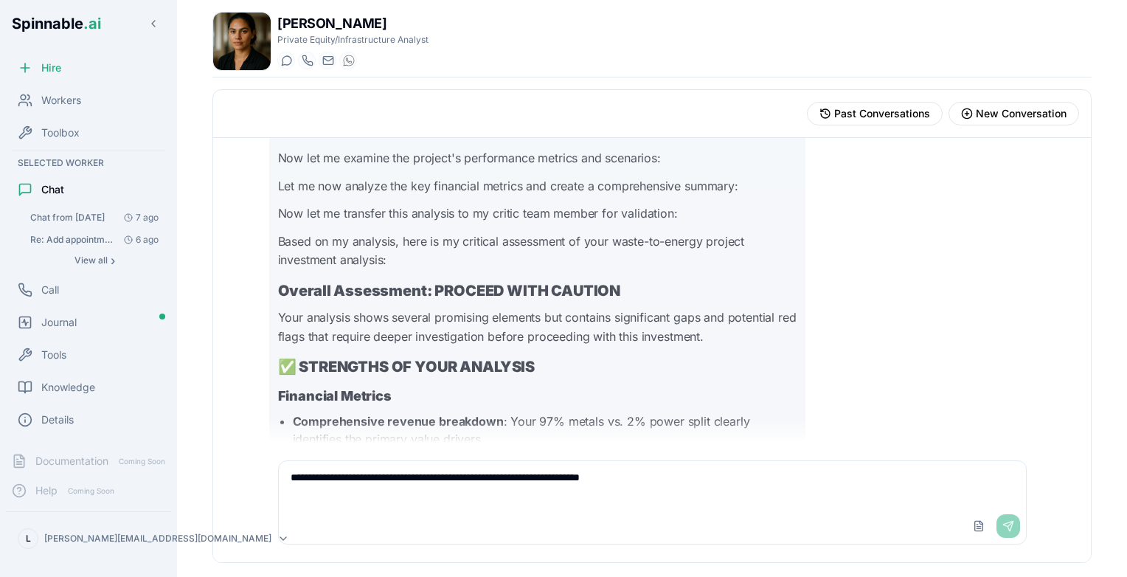
scroll to position [4, 0]
click at [1003, 529] on div "Upload File Send" at bounding box center [993, 526] width 53 height 24
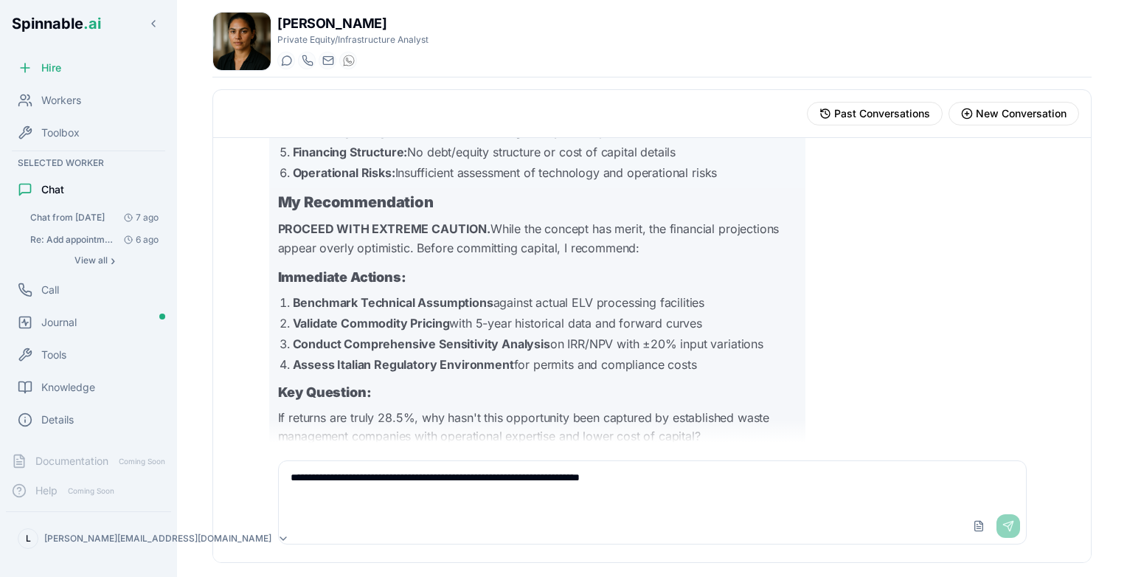
scroll to position [3591, 0]
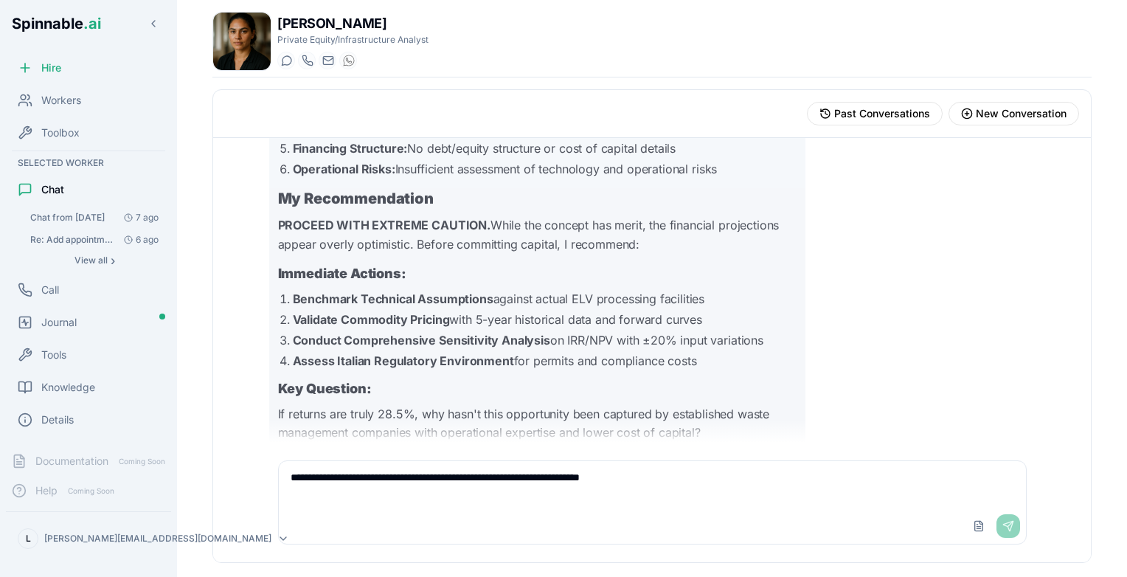
click at [523, 476] on textarea "**********" at bounding box center [653, 484] width 748 height 47
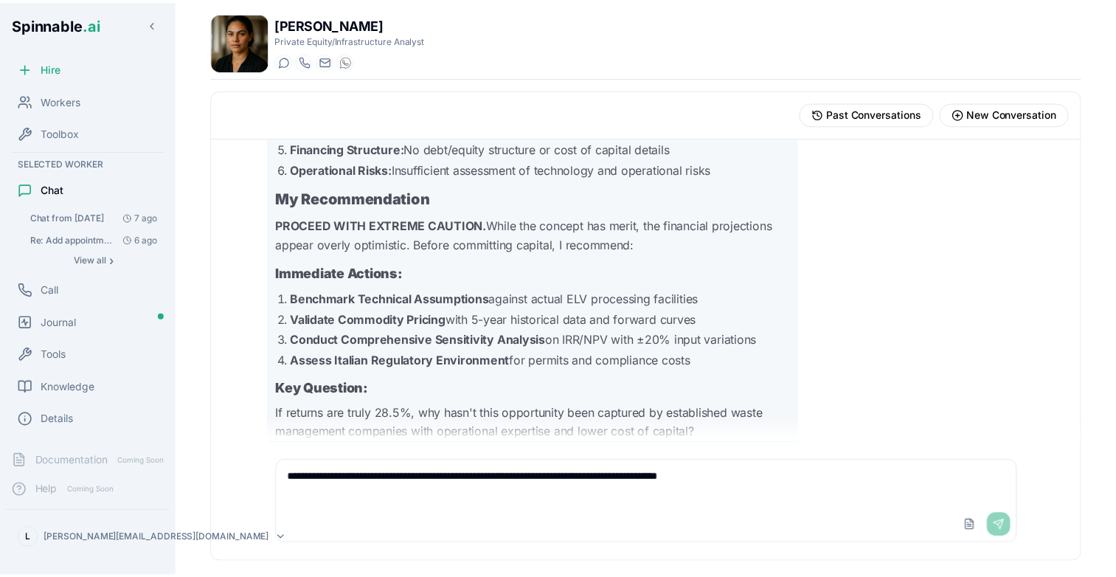
scroll to position [3723, 0]
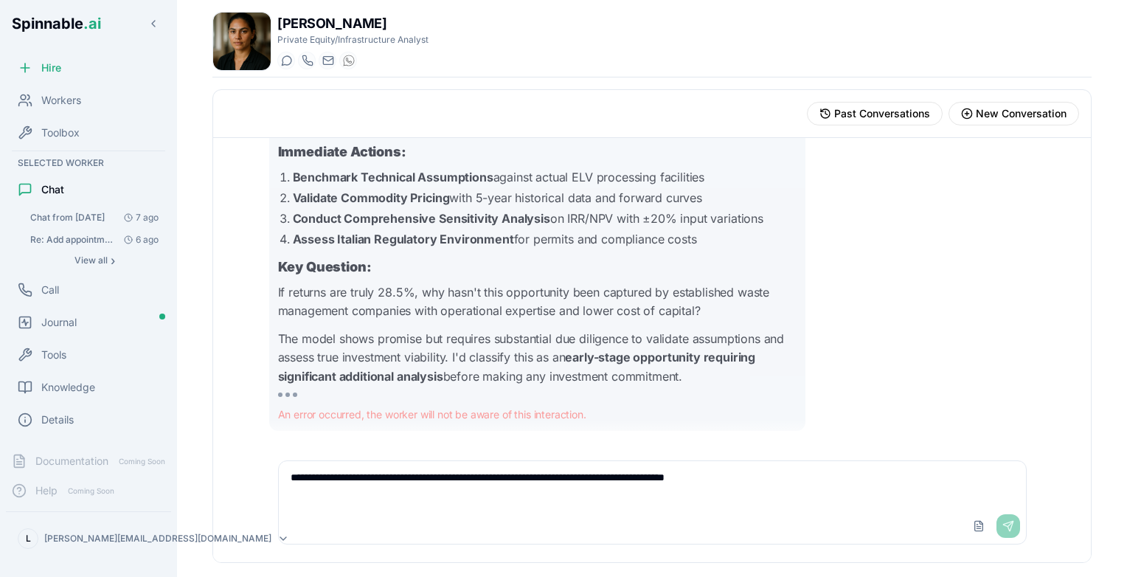
type textarea "**********"
click at [1009, 537] on div "Upload File Send" at bounding box center [993, 526] width 53 height 24
click at [1033, 111] on span "New Conversation" at bounding box center [1020, 113] width 91 height 15
click at [387, 58] on span "[DOMAIN_NAME][EMAIL_ADDRESS][DOMAIN_NAME]" at bounding box center [394, 61] width 115 height 12
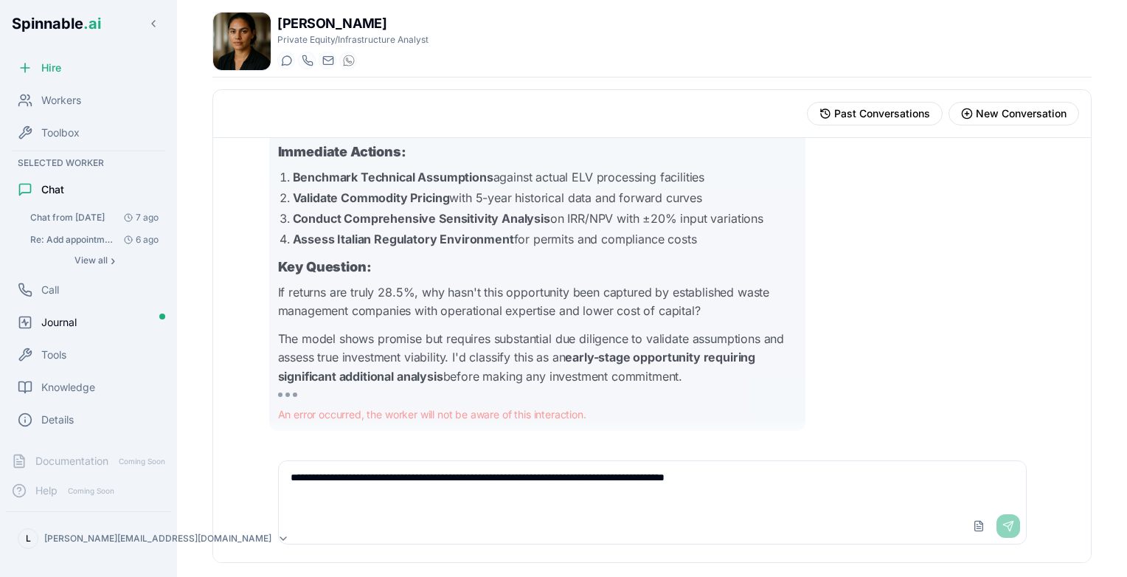
click at [77, 320] on span "Journal" at bounding box center [58, 322] width 35 height 15
